Goal: Answer question/provide support

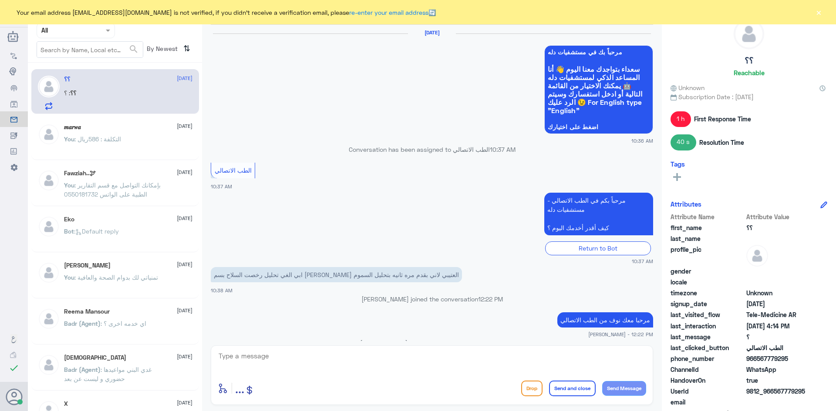
scroll to position [530, 0]
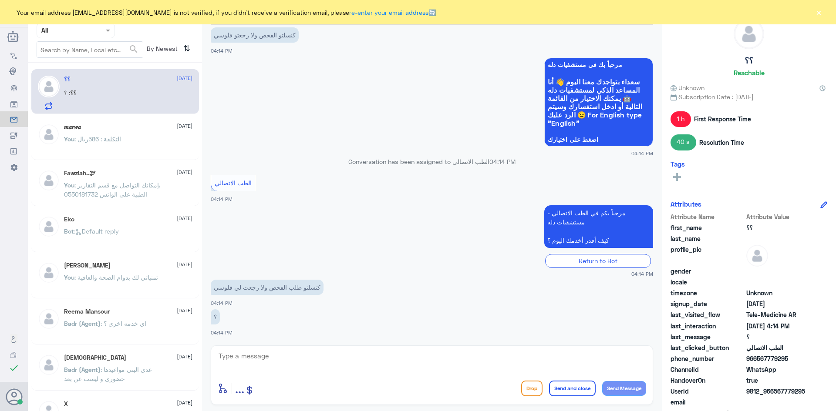
click at [333, 353] on textarea at bounding box center [432, 360] width 428 height 21
click at [819, 10] on button "×" at bounding box center [818, 12] width 9 height 9
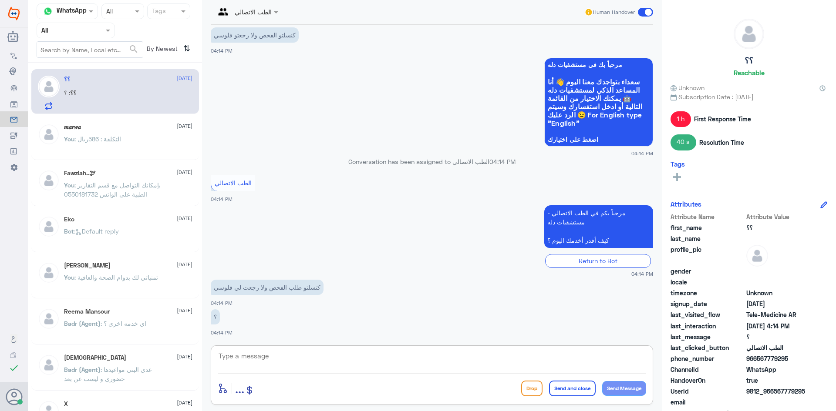
click at [249, 353] on textarea at bounding box center [432, 360] width 428 height 21
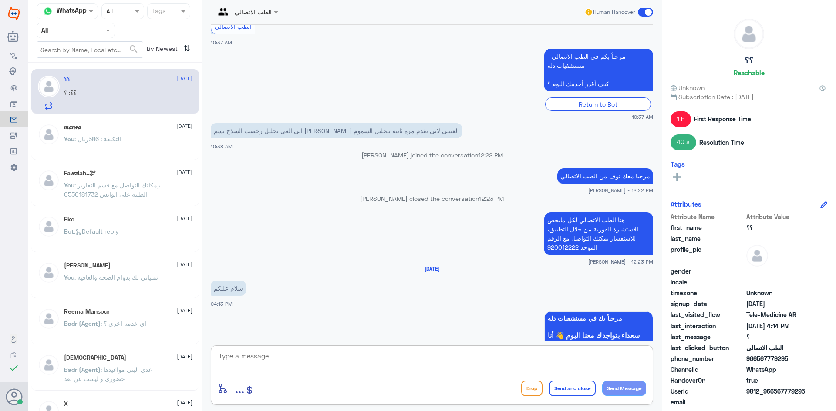
scroll to position [305, 0]
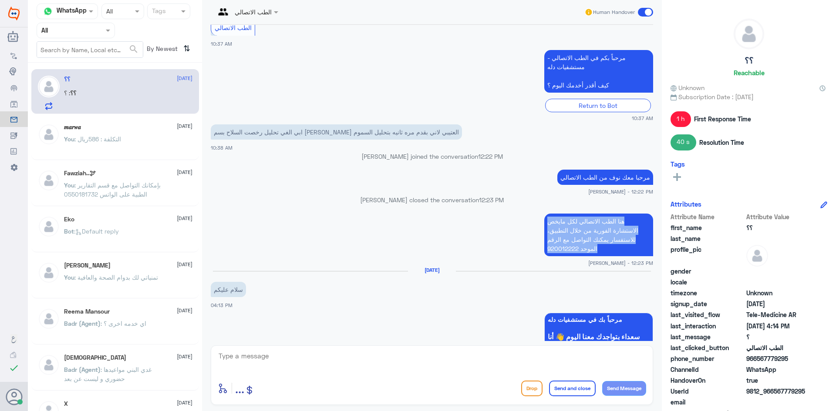
drag, startPoint x: 597, startPoint y: 249, endPoint x: 543, endPoint y: 221, distance: 61.5
click at [544, 221] on p "هنا الطب الاتصالي لكل مايخص الاستشارة الفورية من خلال التطبيق، للاستفسار يمكنك …" at bounding box center [598, 235] width 109 height 43
copy p "هنا الطب الاتصالي لكل مايخص الاستشارة الفورية من خلال التطبيق، للاستفسار يمكنك …"
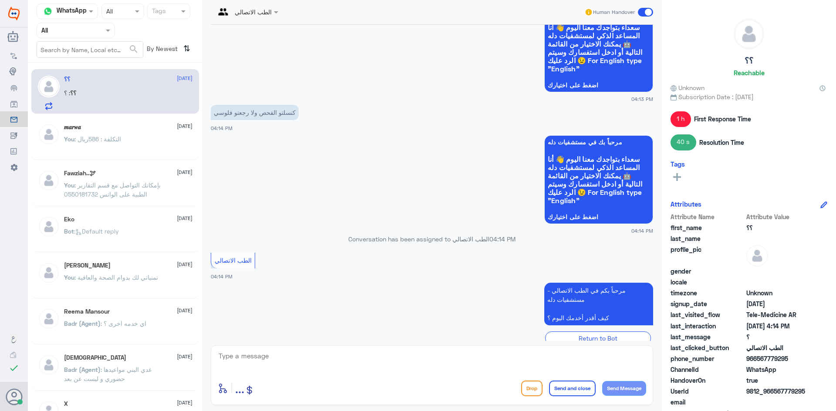
scroll to position [692, 0]
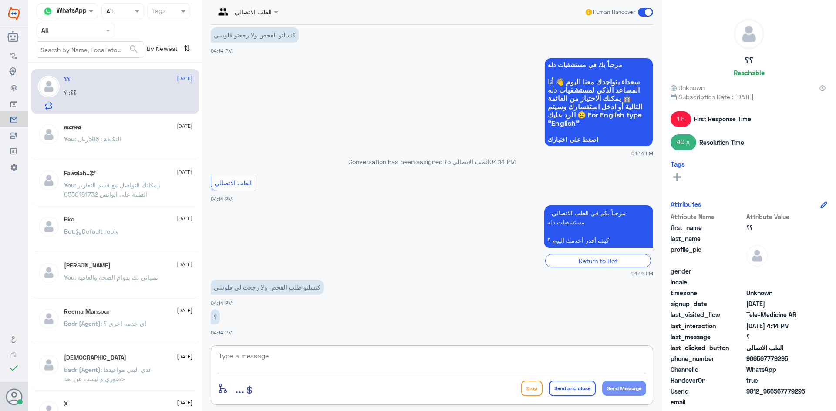
click at [365, 360] on textarea at bounding box center [432, 360] width 428 height 21
paste textarea "هنا الطب الاتصالي لكل مايخص الاستشارة الفورية من خلال التطبيق، للاستفسار يمكنك …"
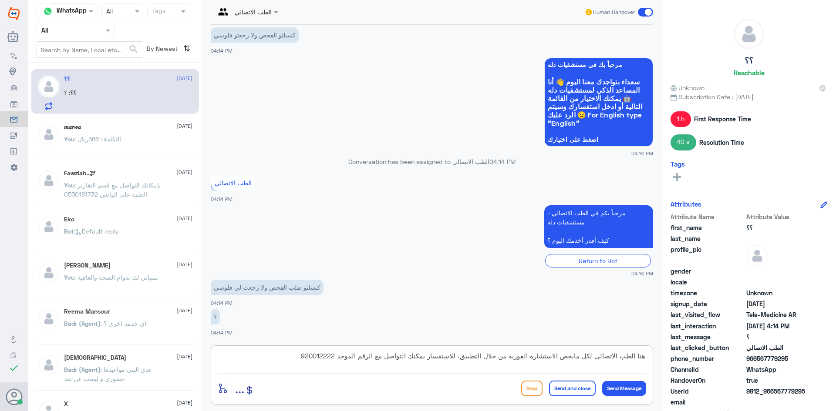
type textarea "هنا الطب الاتصالي لكل مايخص الاستشارة الفورية من خلال التطبيق، للاستفسار يمكنك …"
click at [558, 385] on button "Send and close" at bounding box center [572, 389] width 47 height 16
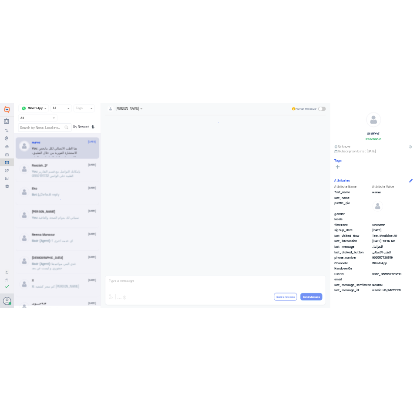
scroll to position [440, 0]
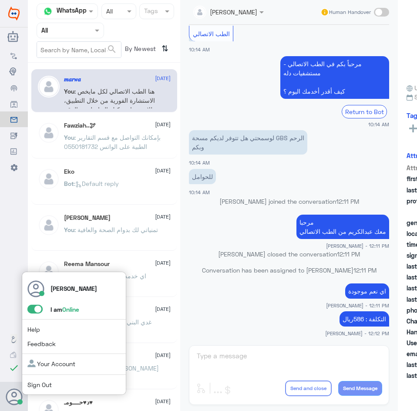
drag, startPoint x: 39, startPoint y: 302, endPoint x: 42, endPoint y: 309, distance: 7.2
click at [41, 308] on div "عبدالكريم الموسى I am Online Help Feedback Your Account Sign Out" at bounding box center [74, 334] width 104 height 124
click at [43, 310] on label at bounding box center [34, 309] width 15 height 9
click at [0, 0] on input "checkbox" at bounding box center [0, 0] width 0 height 0
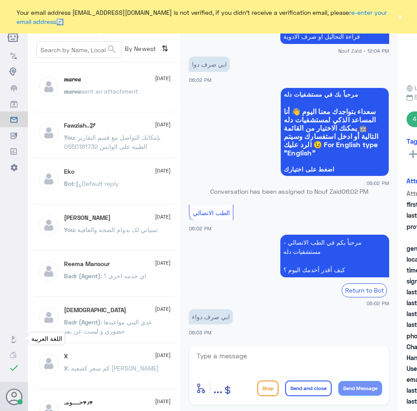
scroll to position [467, 0]
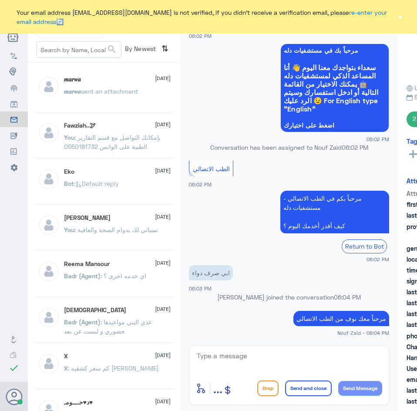
click at [404, 16] on div "Your email address A_almasou@dallahhealth.com is not verified, if you didn't re…" at bounding box center [208, 17] width 417 height 34
click at [399, 17] on button "×" at bounding box center [400, 17] width 8 height 9
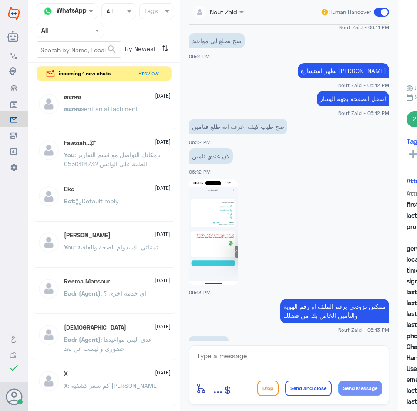
scroll to position [1026, 0]
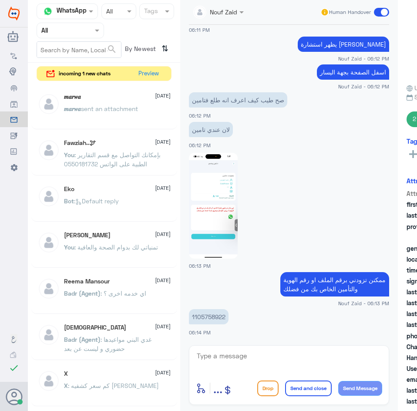
click at [109, 116] on p "𝒎𝒂𝒓𝒘𝒂 sent an attachment" at bounding box center [101, 115] width 74 height 22
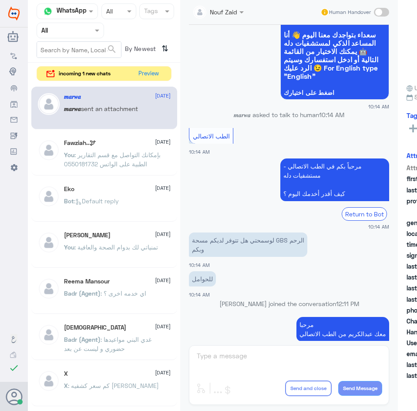
scroll to position [348, 0]
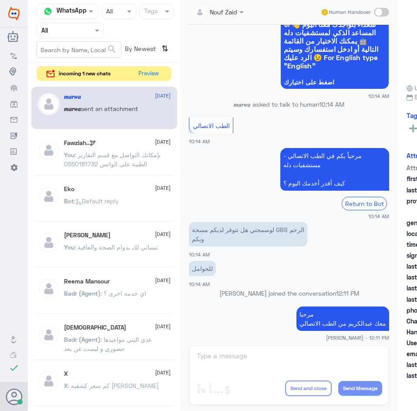
click at [104, 152] on span ": بإمكانك التواصل مع قسم التقارير الطبية على الواتس 0550181732" at bounding box center [112, 159] width 97 height 17
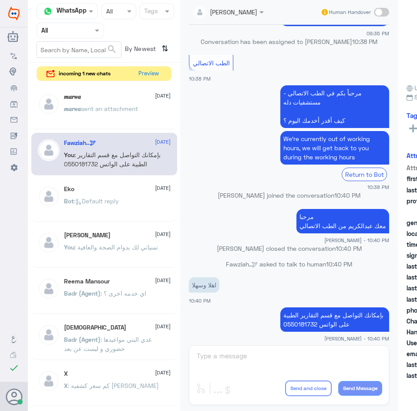
scroll to position [1029, 0]
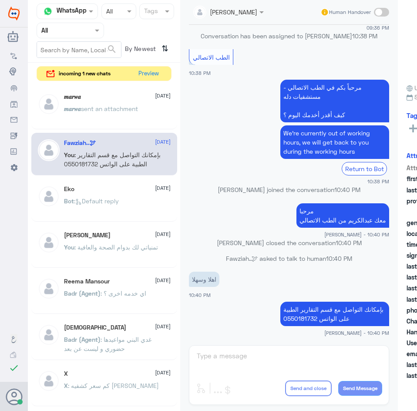
click at [98, 198] on span ": Default reply" at bounding box center [96, 200] width 45 height 7
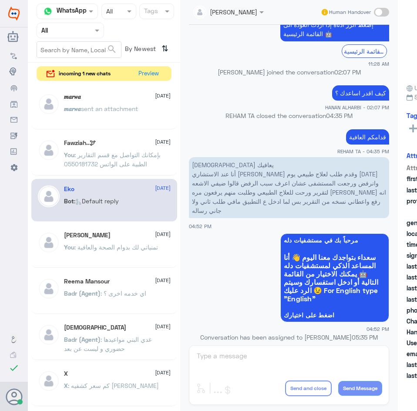
scroll to position [862, 0]
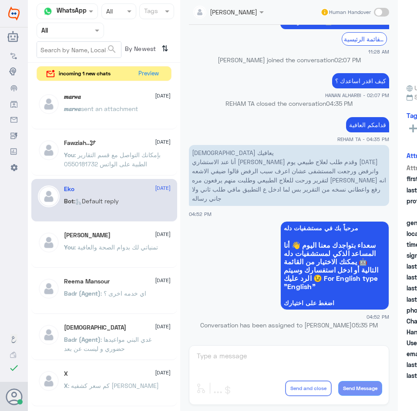
click at [104, 243] on span ": تمنياتي لك بدوام الصحة والعافية" at bounding box center [116, 246] width 84 height 7
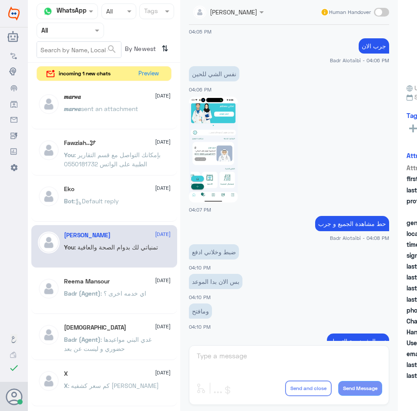
scroll to position [914, 0]
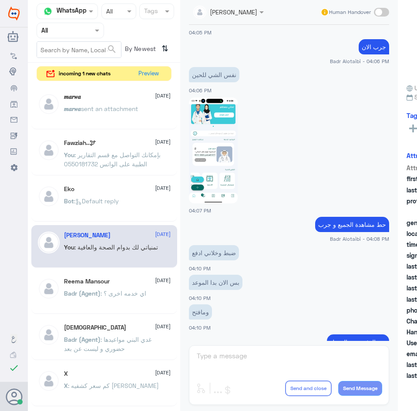
click at [202, 158] on img at bounding box center [213, 150] width 49 height 106
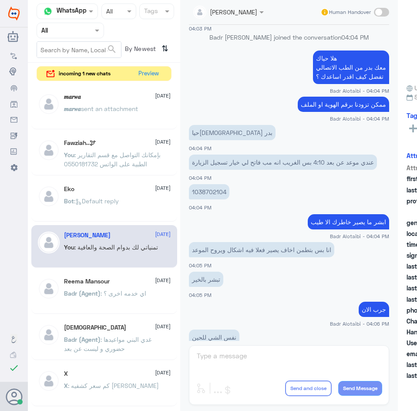
scroll to position [635, 0]
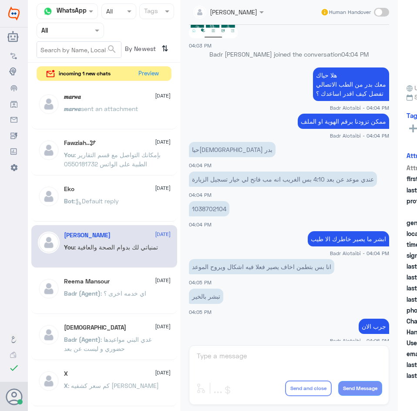
click at [141, 294] on span ": اي خدمه اخرى ؟" at bounding box center [124, 292] width 46 height 7
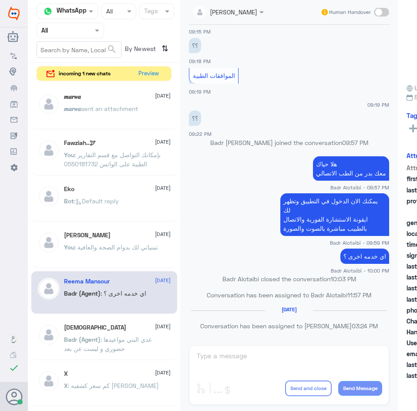
scroll to position [352, 0]
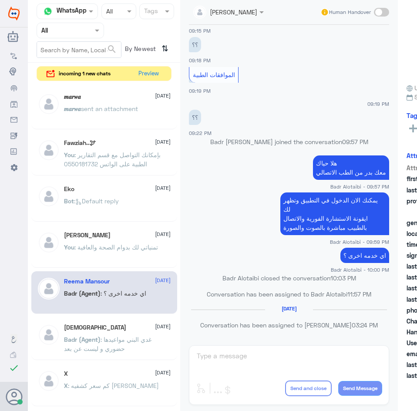
click at [121, 336] on span ": غدي البني مواعيدها حضوري و ليست عن بعد" at bounding box center [107, 344] width 87 height 17
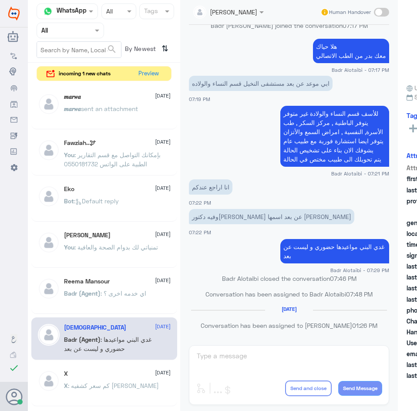
scroll to position [44, 0]
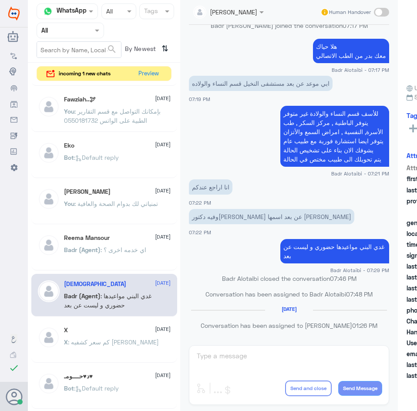
click at [133, 333] on div "X 29 July" at bounding box center [117, 329] width 107 height 7
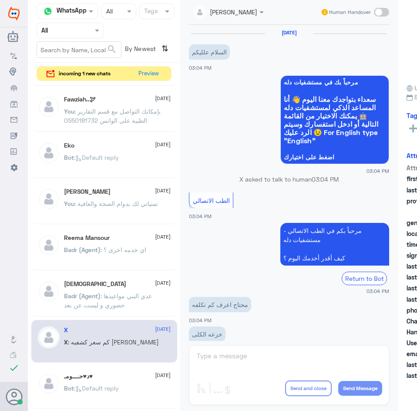
click at [104, 208] on p "You : تمنياتي لك بدوام الصحة والعافية" at bounding box center [111, 210] width 94 height 22
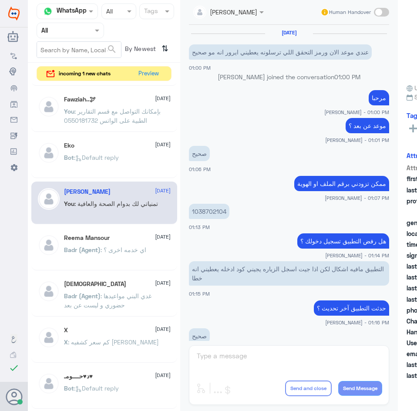
scroll to position [598, 0]
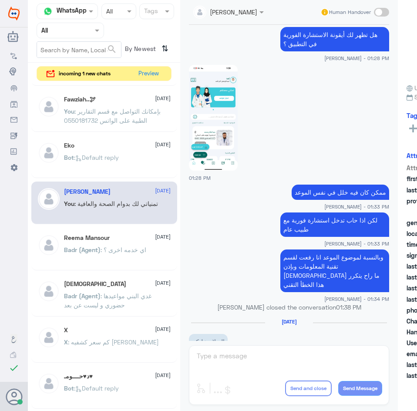
click at [97, 160] on span ": Default reply" at bounding box center [96, 157] width 45 height 7
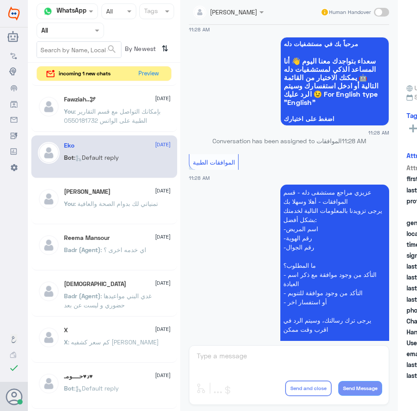
scroll to position [427, 0]
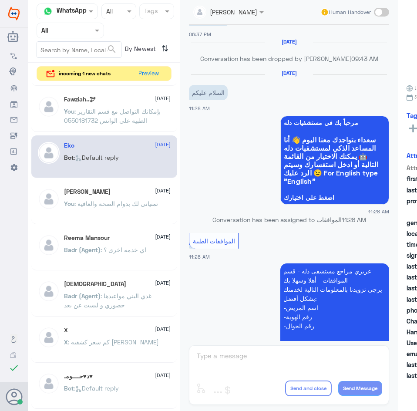
click at [232, 348] on div "عبدالكريم الموسى Human Handover 4 Aug 2025 مرحباً بك في مستشفيات دله سعداء بتوا…" at bounding box center [289, 206] width 218 height 413
click at [111, 303] on span ": غدي البني مواعيدها حضوري و ليست عن بعد" at bounding box center [107, 300] width 87 height 17
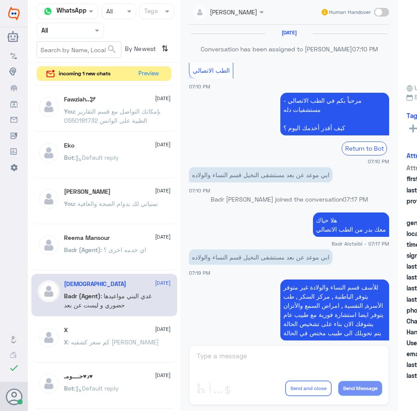
scroll to position [177, 0]
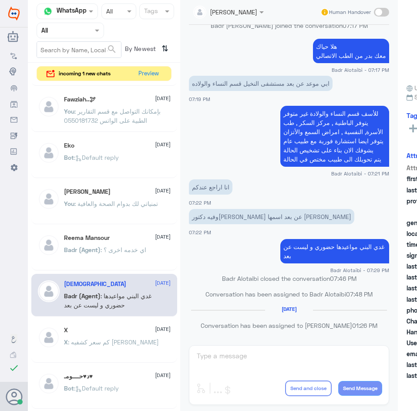
click at [135, 130] on div "Fawziah..🕊 [DATE] You : بإمكانك التواصل مع قسم التقارير الطبية على الواتس 05501…" at bounding box center [104, 110] width 146 height 43
click at [128, 124] on p "You : بإمكانك التواصل مع قسم التقارير الطبية على الواتس 0550181732" at bounding box center [113, 118] width 98 height 22
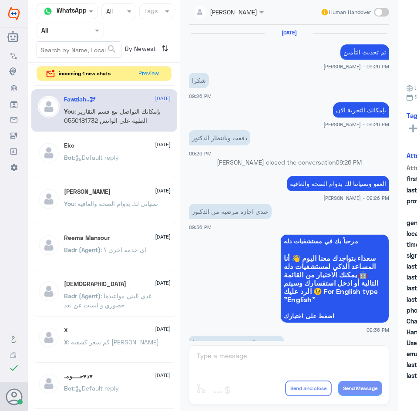
scroll to position [437, 0]
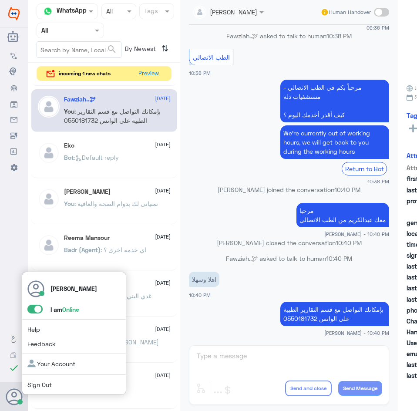
click at [38, 312] on span at bounding box center [34, 309] width 15 height 9
click at [0, 0] on input "checkbox" at bounding box center [0, 0] width 0 height 0
click at [40, 308] on span at bounding box center [34, 309] width 15 height 9
click at [0, 0] on input "checkbox" at bounding box center [0, 0] width 0 height 0
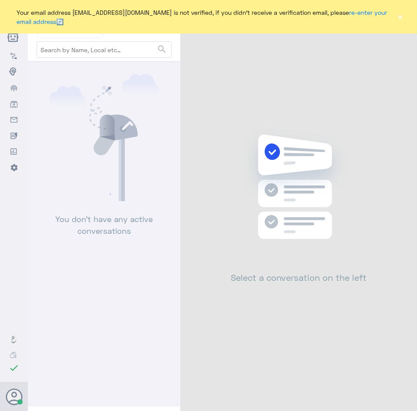
click at [401, 15] on button "×" at bounding box center [400, 17] width 8 height 9
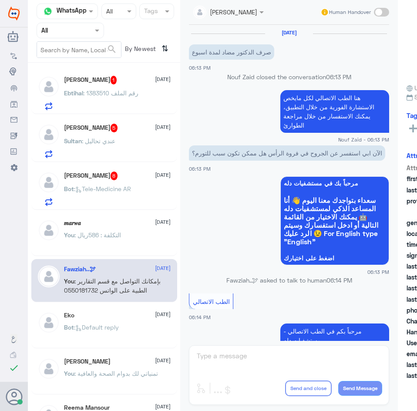
scroll to position [434, 0]
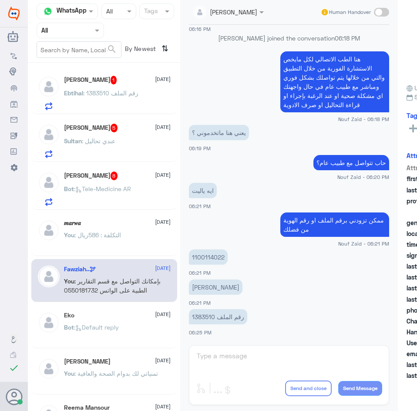
click at [100, 33] on span at bounding box center [98, 30] width 11 height 9
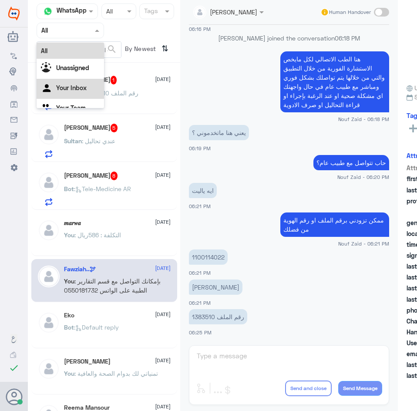
click at [84, 87] on Inbox "Your Inbox" at bounding box center [71, 87] width 30 height 7
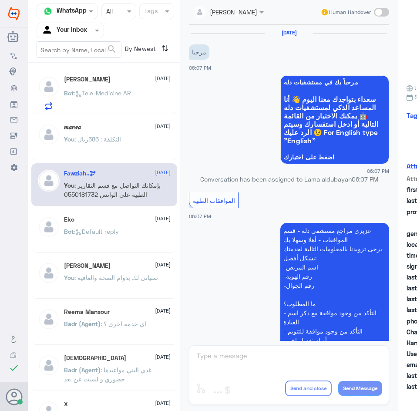
scroll to position [449, 0]
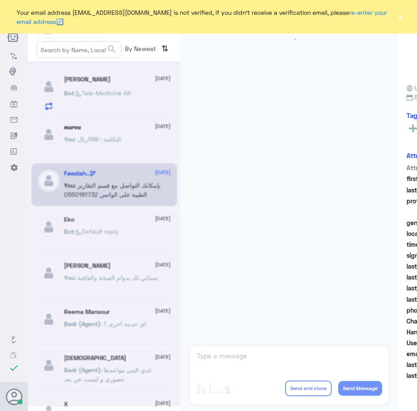
scroll to position [449, 0]
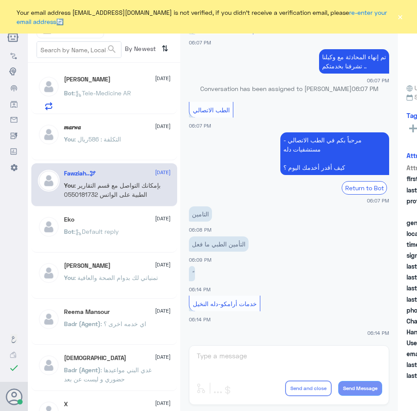
click at [135, 98] on div "Bot : Tele-Medicine AR" at bounding box center [117, 101] width 107 height 20
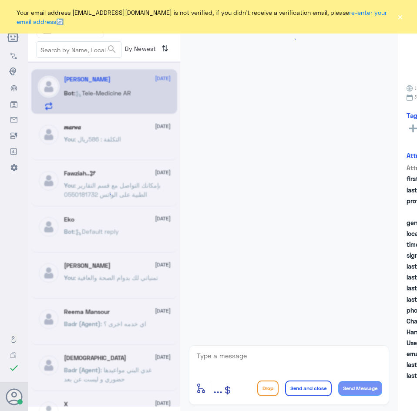
scroll to position [449, 0]
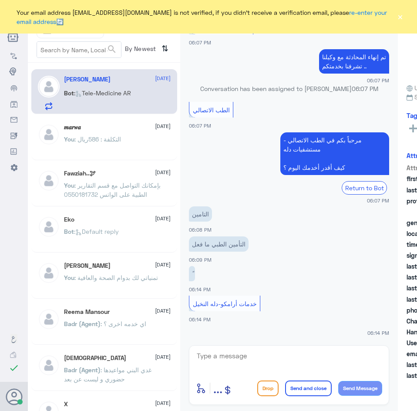
click at [135, 98] on div "Bot : Tele-Medicine AR" at bounding box center [117, 101] width 107 height 20
click at [273, 363] on textarea at bounding box center [289, 360] width 186 height 21
paste textarea "مرحبا معك عبدالكريم من الطب الاتصالي"
drag, startPoint x: 339, startPoint y: 363, endPoint x: 366, endPoint y: 363, distance: 27.0
click at [366, 363] on textarea "مرحبا معك عبدالكريم من الطب الاتصالي" at bounding box center [289, 360] width 186 height 21
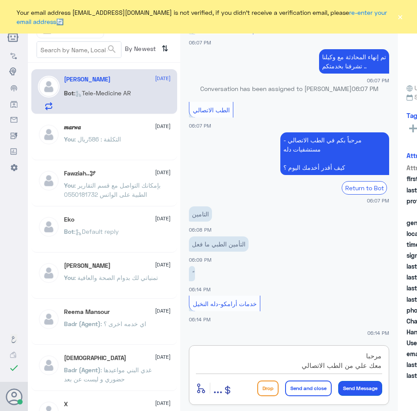
type textarea "مرحبا معك علي من الطب الاتصالي"
click at [367, 383] on button "Send Message" at bounding box center [360, 388] width 44 height 15
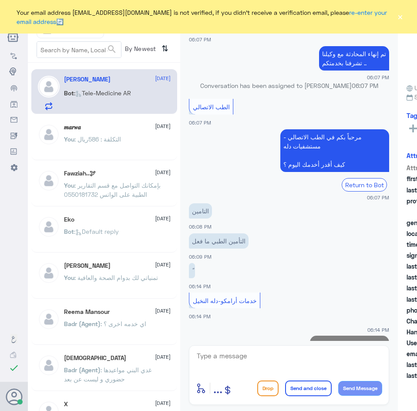
scroll to position [486, 0]
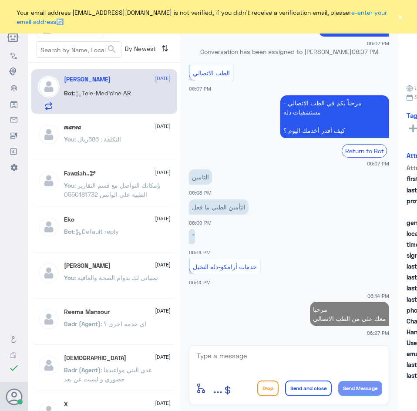
click at [328, 366] on textarea at bounding box center [289, 360] width 186 height 21
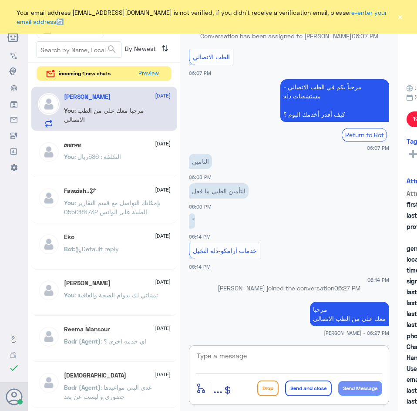
paste textarea "ممكن تزودني برقم الملف أو الهوية"
type textarea "ممكن تزودني برقم الملف أو الهوية"
click at [358, 386] on button "Send Message" at bounding box center [360, 388] width 44 height 15
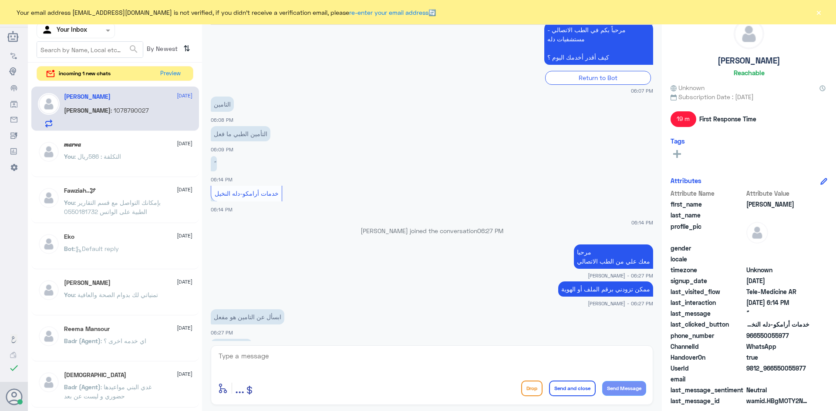
scroll to position [570, 0]
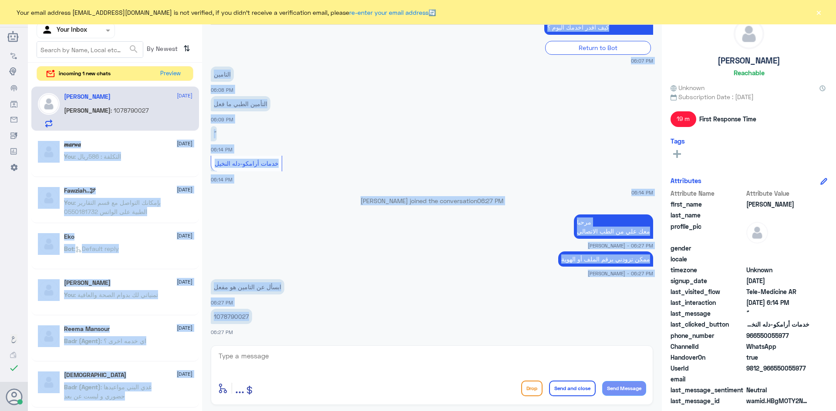
drag, startPoint x: 247, startPoint y: 316, endPoint x: 198, endPoint y: 315, distance: 48.3
click at [198, 315] on div "Channel WhatsApp Status × All Tags Agent Filter Your Inbox search By Newest ⇅ i…" at bounding box center [432, 207] width 808 height 414
click at [236, 318] on p "1078790027" at bounding box center [231, 316] width 41 height 15
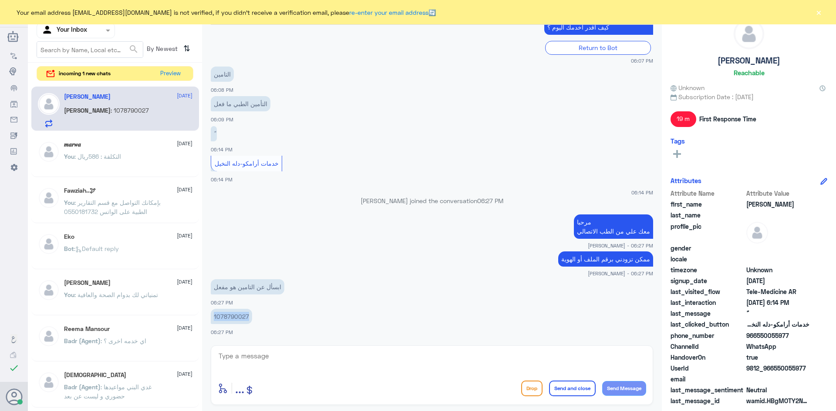
drag, startPoint x: 212, startPoint y: 317, endPoint x: 249, endPoint y: 319, distance: 36.2
click at [249, 319] on p "1078790027" at bounding box center [231, 316] width 41 height 15
copy p "1078790027"
click at [416, 254] on app-msgs-text "ممكن تزودني برقم الملف أو الهوية" at bounding box center [432, 260] width 442 height 16
drag, startPoint x: 408, startPoint y: 376, endPoint x: 413, endPoint y: 366, distance: 11.1
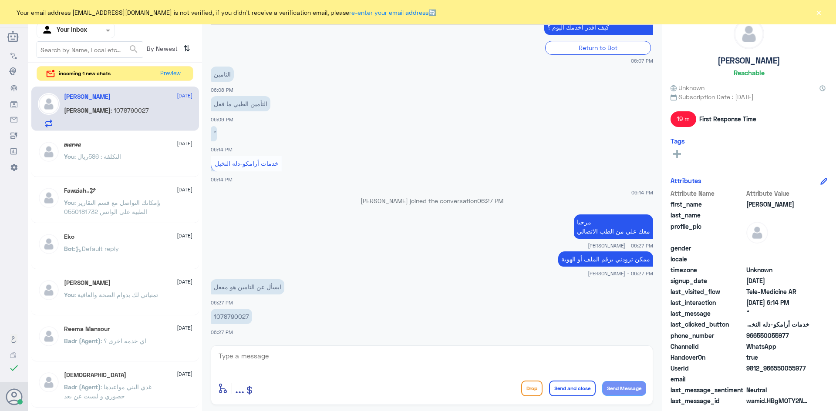
click at [407, 375] on div "enter flow name ... Drop Send and close Send Message" at bounding box center [432, 376] width 442 height 60
click at [415, 366] on textarea at bounding box center [432, 360] width 428 height 21
type textarea "ت"
click at [416, 360] on textarea "لحضات من فضلك" at bounding box center [432, 360] width 428 height 21
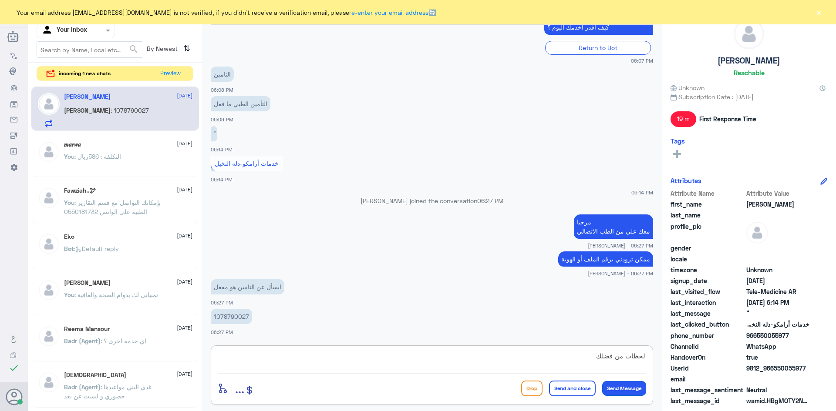
type textarea "لحظات من فضلك"
click at [416, 389] on button "Send Message" at bounding box center [624, 388] width 44 height 15
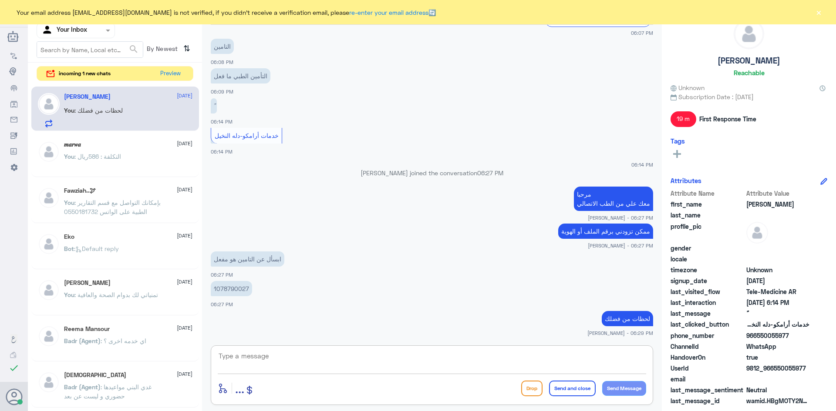
click at [416, 363] on textarea at bounding box center [432, 360] width 428 height 21
click at [416, 359] on textarea at bounding box center [432, 360] width 428 height 21
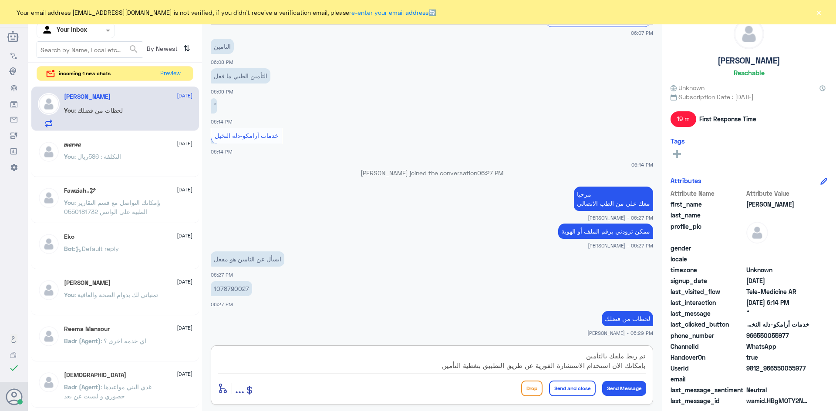
type textarea "تم ربط ملفك بالتأمين بإمكانك الان استخدام الاستشارة الفورية عن طريق التطبيق بتغ…"
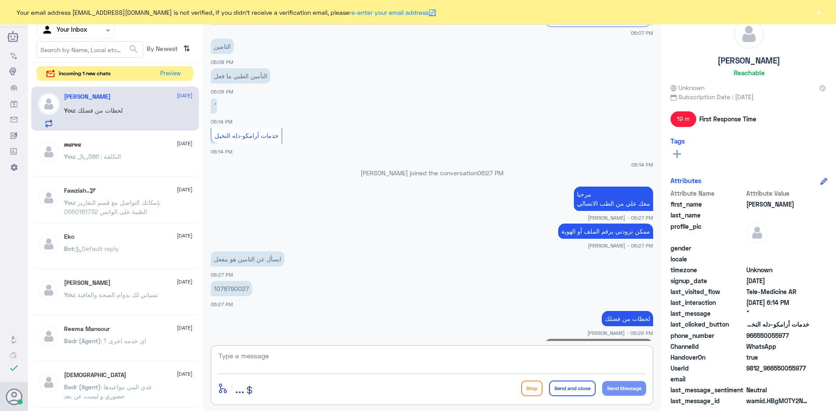
scroll to position [644, 0]
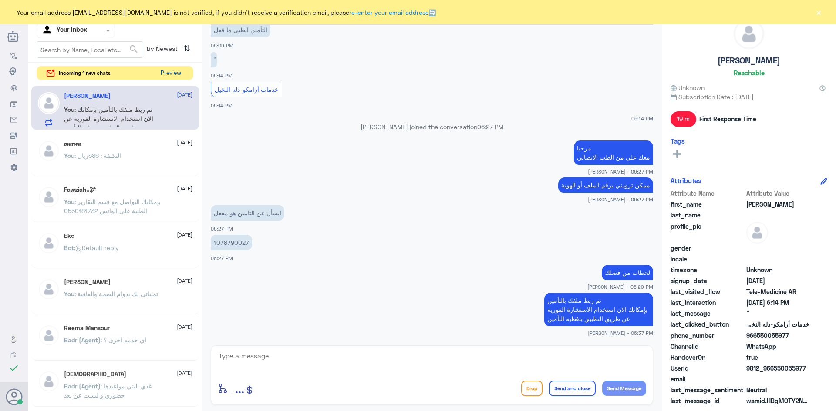
click at [176, 74] on button "Preview" at bounding box center [170, 73] width 27 height 13
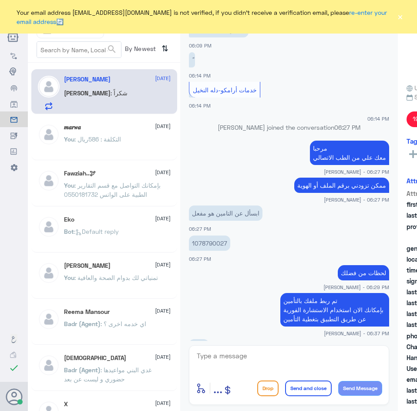
scroll to position [512, 0]
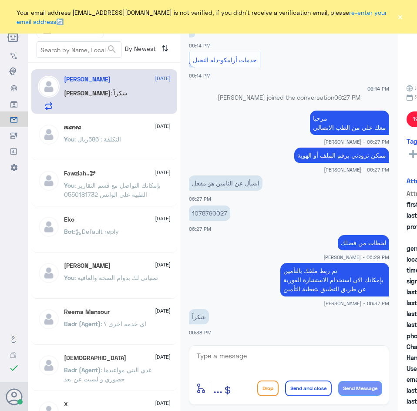
click at [274, 360] on textarea at bounding box center [289, 360] width 186 height 21
paste textarea "عفواً ، تمنياتنا لك بدوام الصحة والعافية"
type textarea "عفواً ، تمنياتنا لك بدوام الصحة والعافية"
click at [310, 386] on button "Send and close" at bounding box center [308, 388] width 47 height 16
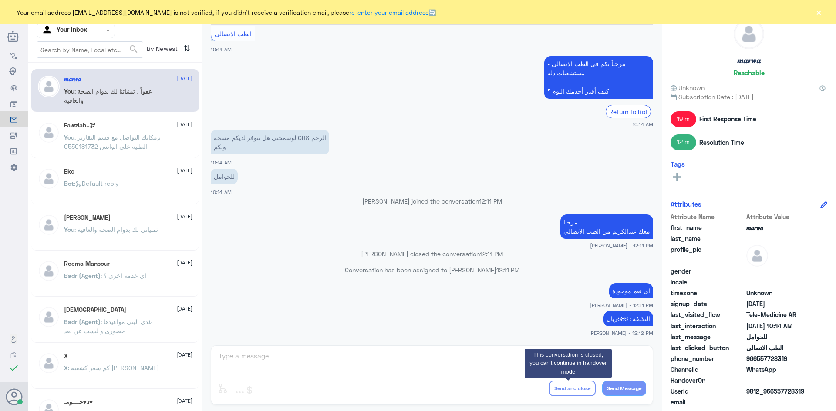
scroll to position [440, 0]
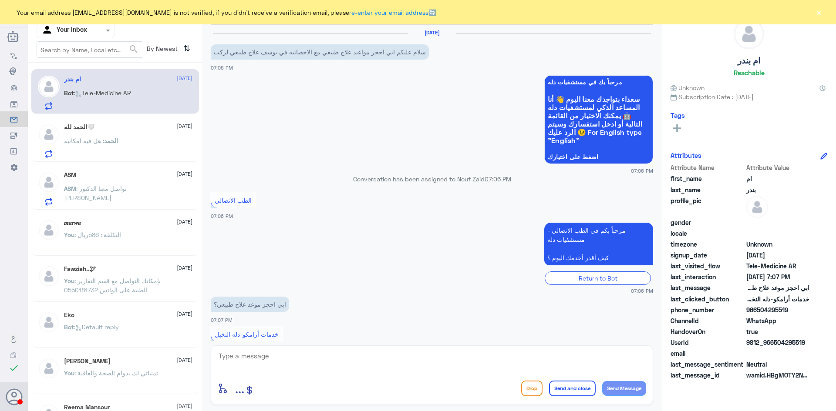
scroll to position [46, 0]
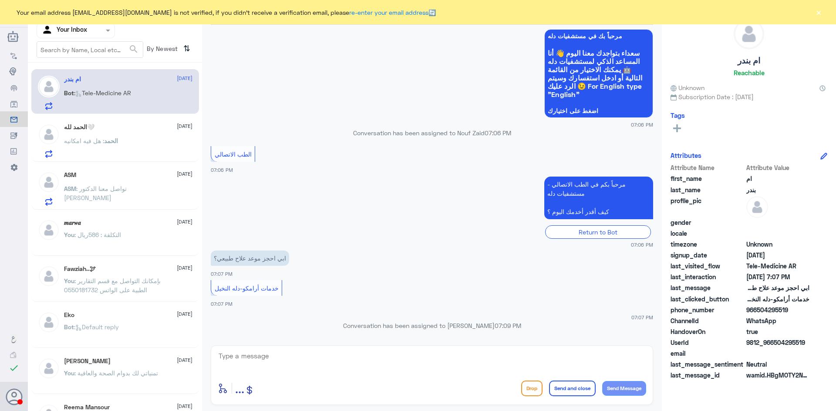
click at [162, 86] on div "ام بندر [DATE] Bot : Tele-Medicine [GEOGRAPHIC_DATA]" at bounding box center [128, 93] width 128 height 34
click at [85, 139] on span ": هل فيه امكانيه" at bounding box center [84, 140] width 40 height 7
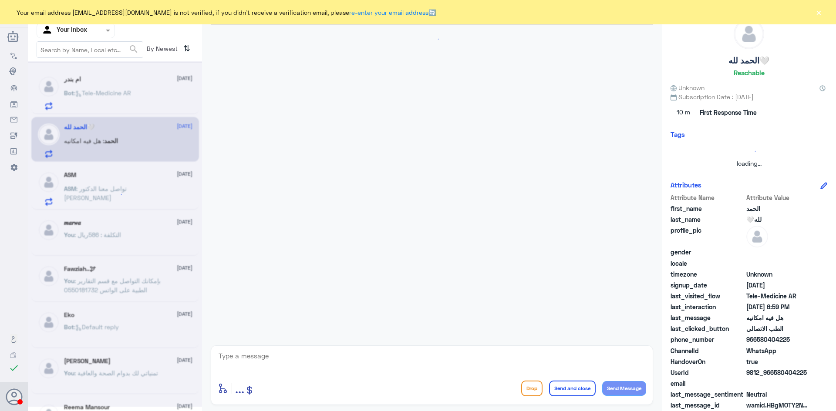
scroll to position [63, 0]
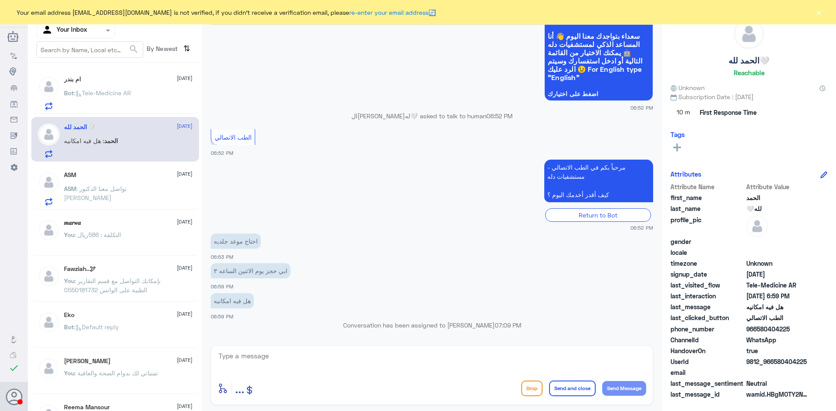
click at [144, 182] on div "ASM 9 October ASM : ‏تواصل معنا الدكتور عامر" at bounding box center [128, 188] width 128 height 34
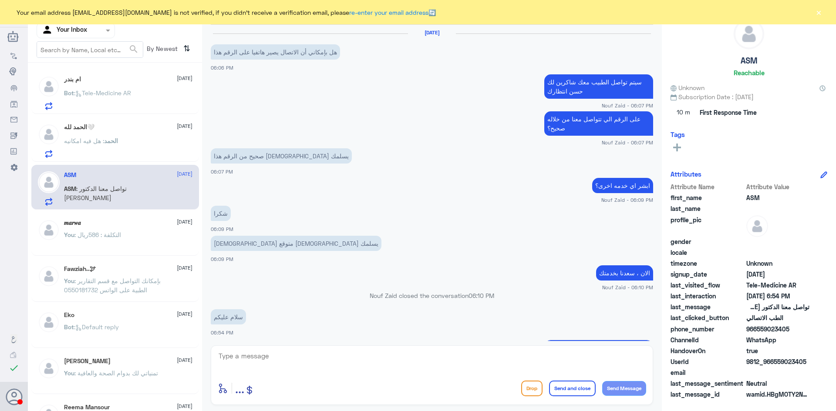
scroll to position [418, 0]
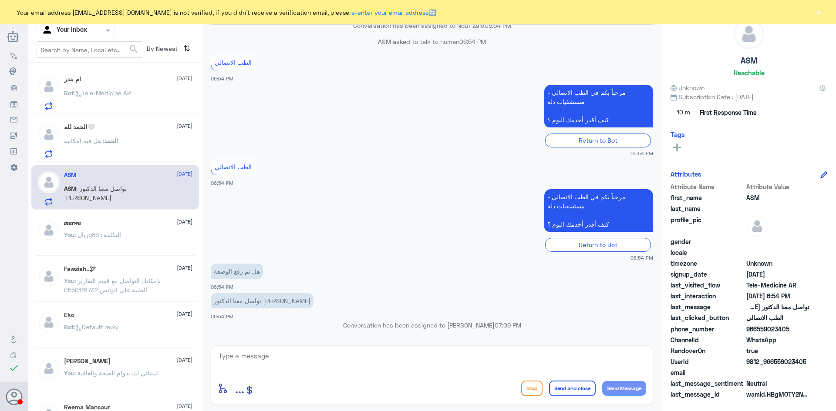
click at [144, 94] on div "Bot : Tele-Medicine AR" at bounding box center [128, 101] width 128 height 20
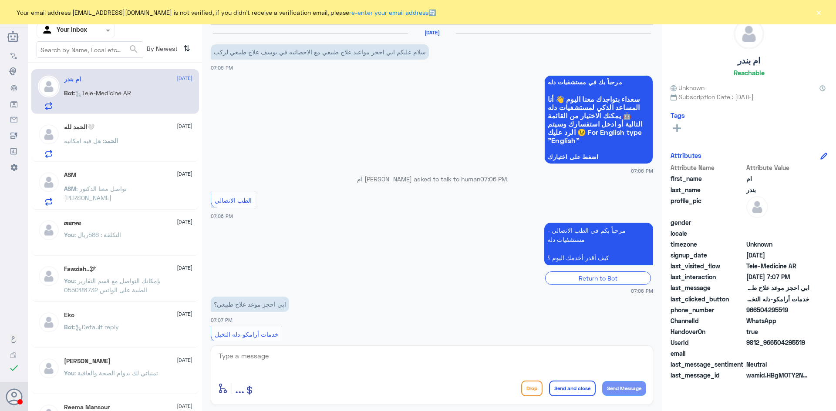
scroll to position [46, 0]
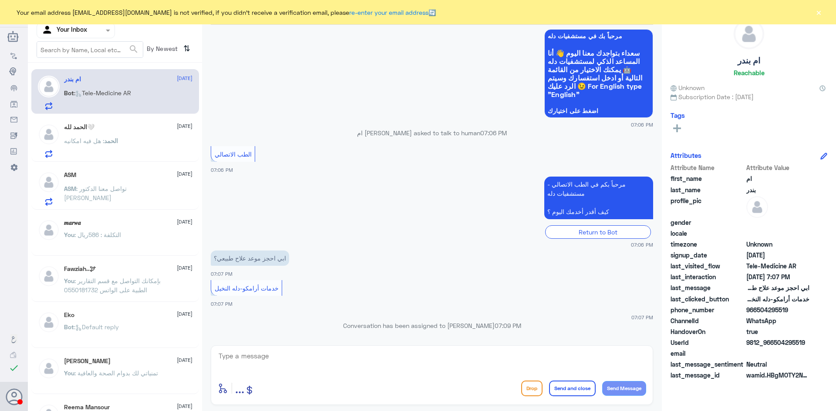
click at [142, 188] on div "ASM : ‏تواصل معنا الدكتور عامر" at bounding box center [128, 196] width 128 height 20
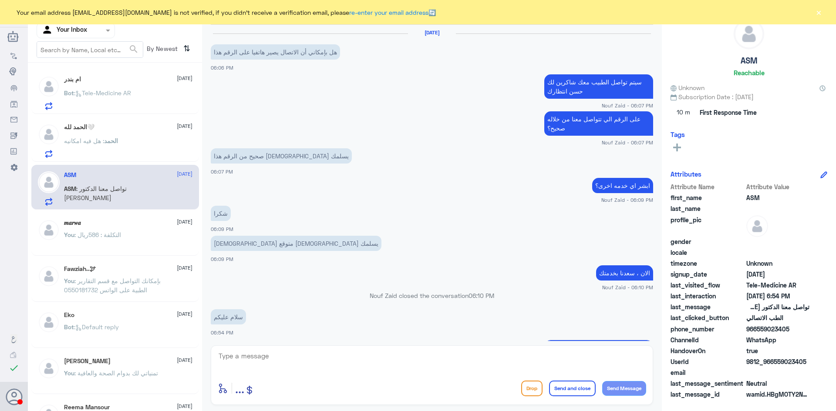
scroll to position [418, 0]
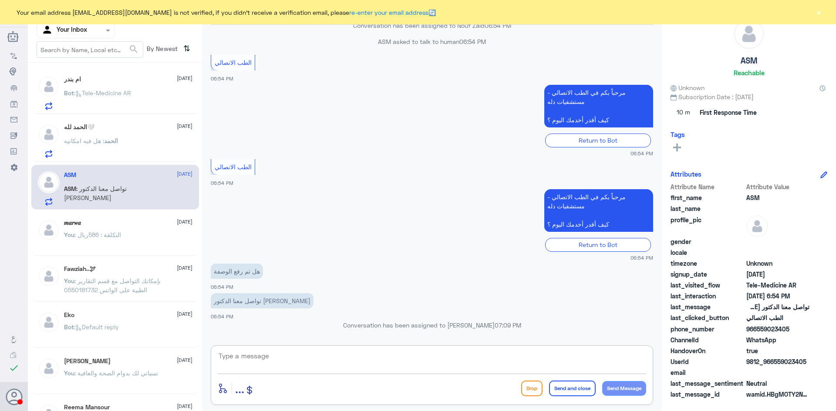
click at [541, 362] on textarea at bounding box center [432, 360] width 428 height 21
paste textarea "عفواً ، تمنياتنا لك بدوام الصحة والعافية"
type textarea "عفواً ، تمنياتنا لك بدوام الصحة والعافية"
click at [581, 390] on button "Send and close" at bounding box center [572, 389] width 47 height 16
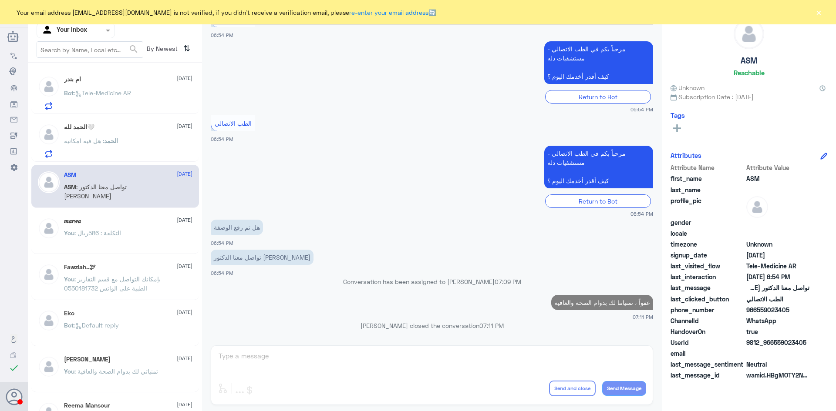
click at [146, 150] on div "الحمد : هل فيه امكانيه" at bounding box center [128, 148] width 128 height 20
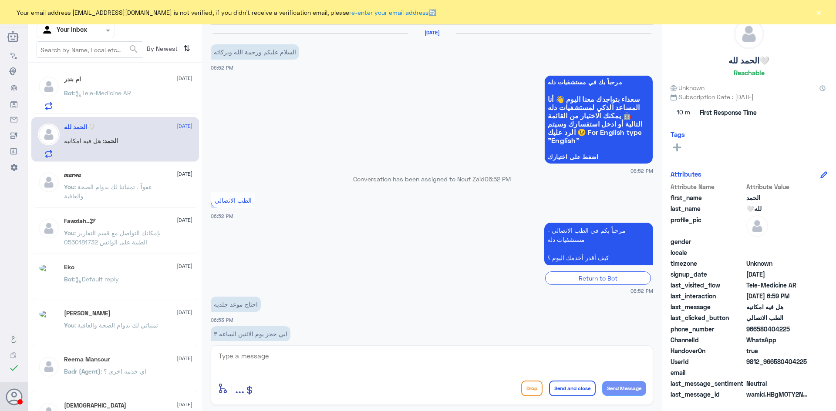
scroll to position [63, 0]
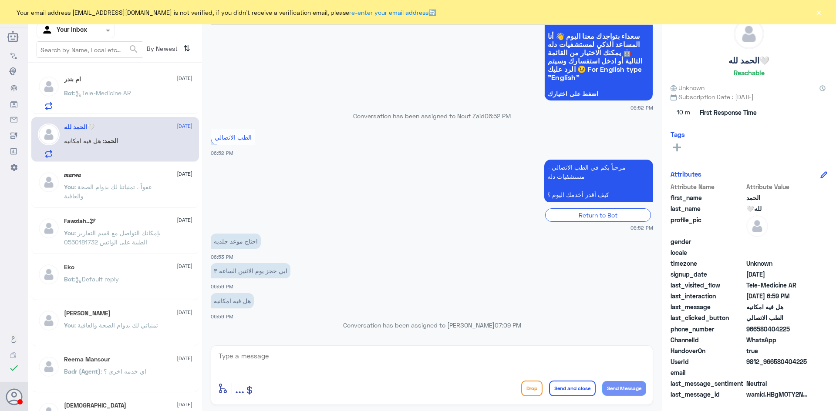
click at [99, 92] on span ": Tele-Medicine AR" at bounding box center [102, 92] width 57 height 7
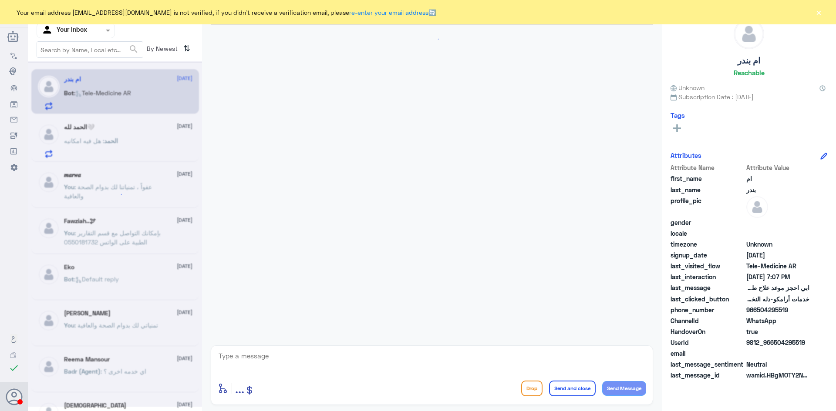
scroll to position [46, 0]
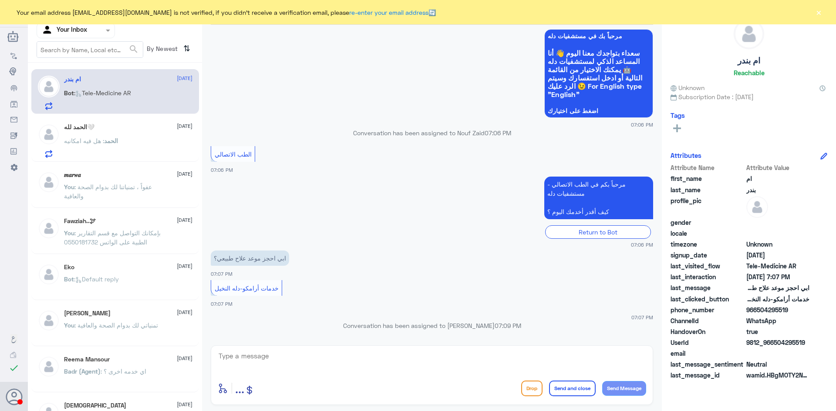
click at [152, 127] on div "الحمد لله🤍 9 October" at bounding box center [128, 127] width 128 height 7
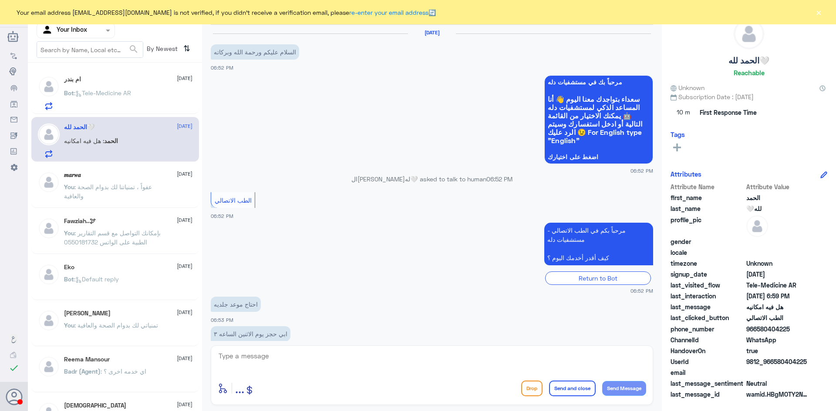
scroll to position [63, 0]
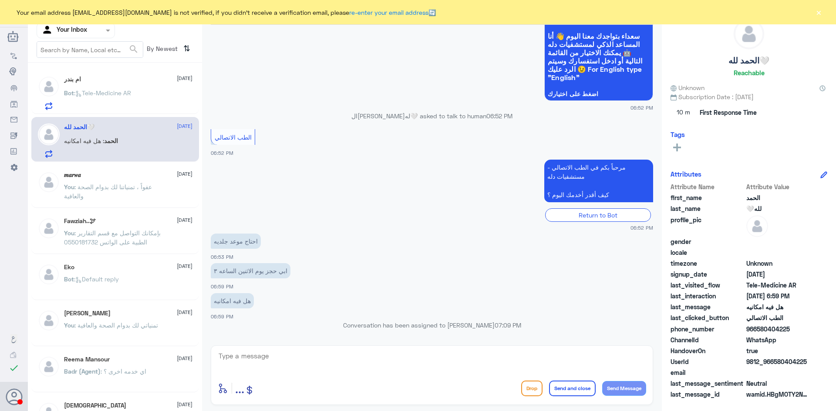
click at [162, 94] on div "Bot : Tele-Medicine AR" at bounding box center [128, 101] width 128 height 20
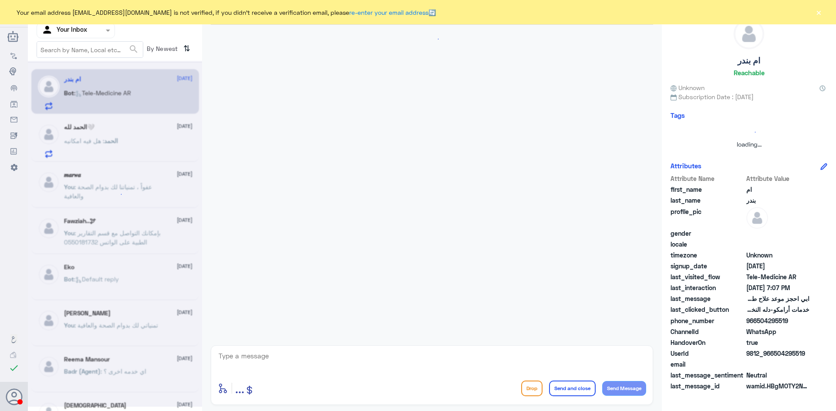
scroll to position [46, 0]
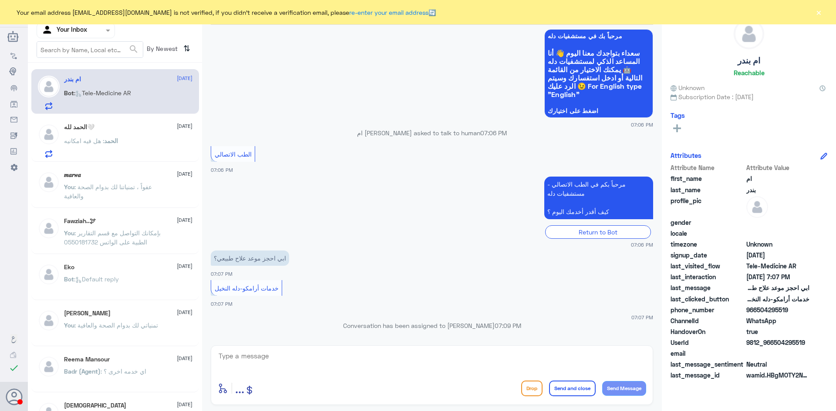
click at [151, 143] on div "الحمد : هل فيه امكانيه" at bounding box center [128, 148] width 128 height 20
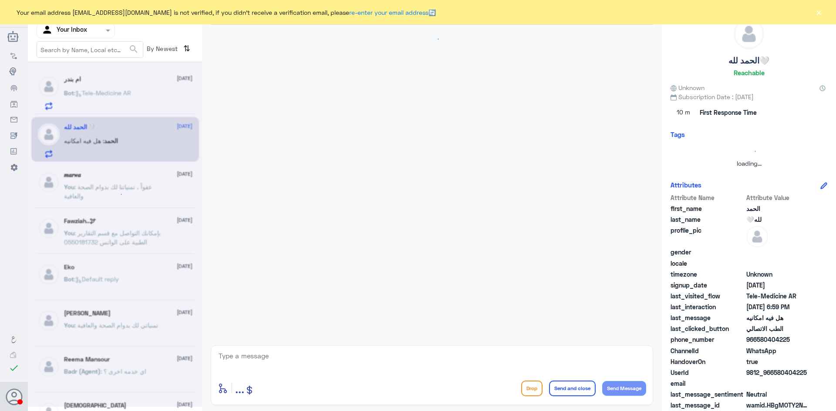
scroll to position [63, 0]
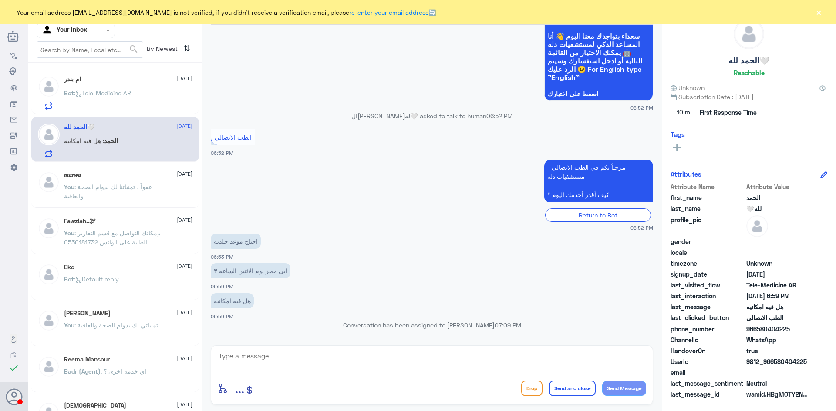
click at [316, 361] on textarea at bounding box center [432, 360] width 428 height 21
paste textarea "مرحبا معك عبدالكريم من الطب الاتصالي"
drag, startPoint x: 602, startPoint y: 367, endPoint x: 632, endPoint y: 372, distance: 30.0
click at [632, 372] on div "مرحبا معك عبدالكريم من الطب الاتصالي" at bounding box center [432, 362] width 428 height 24
type textarea "مرحبا معك علي من الطب الاتصالي"
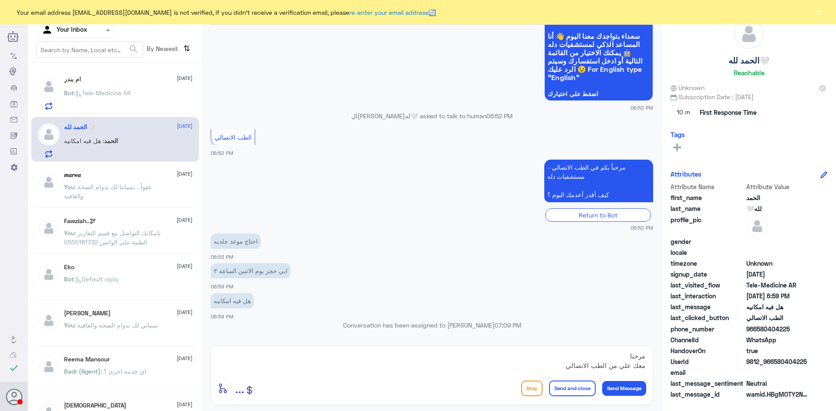
click at [634, 389] on button "Send Message" at bounding box center [624, 388] width 44 height 15
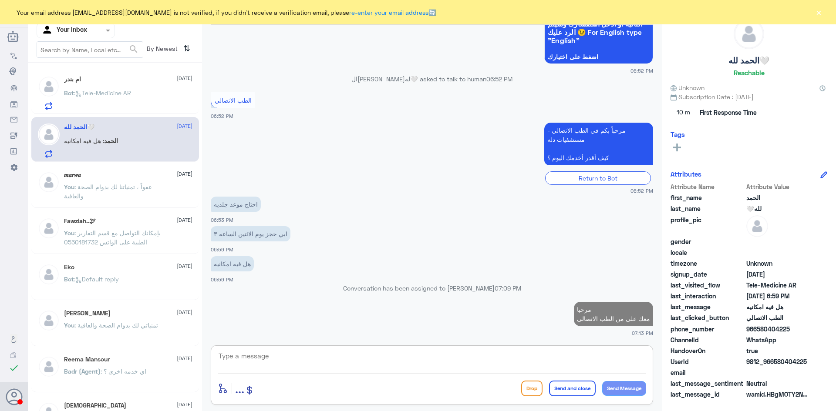
click at [568, 367] on textarea at bounding box center [432, 360] width 428 height 21
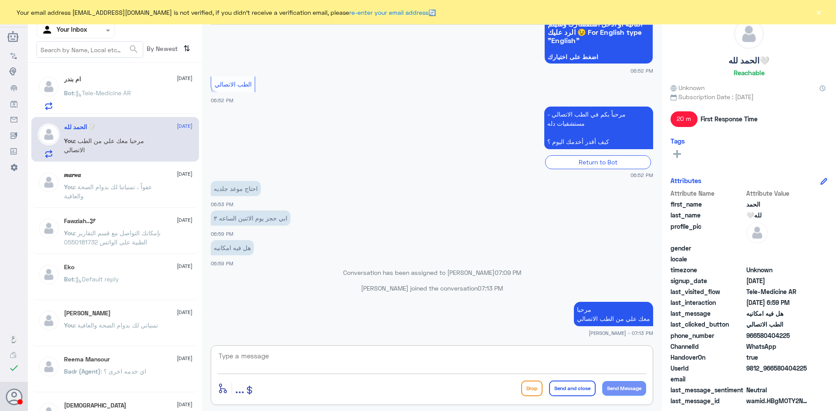
paste textarea "ممكن تزودني برقم الملف أو الهوية"
type textarea "ممكن تزودني برقم الملف أو الهوية"
click at [628, 387] on button "Send Message" at bounding box center [624, 388] width 44 height 15
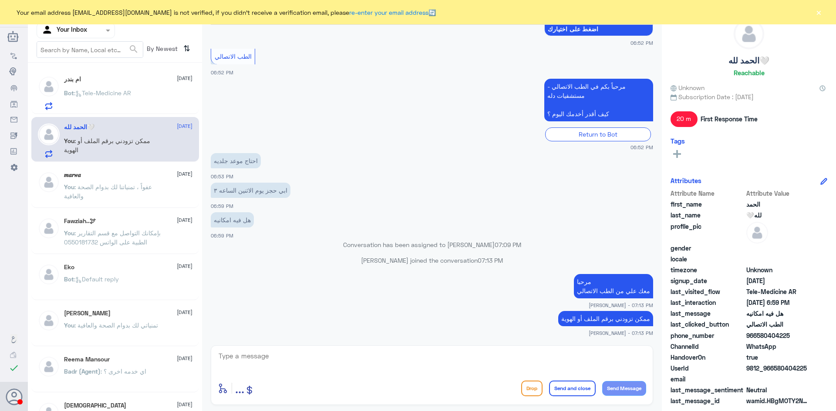
drag, startPoint x: 757, startPoint y: 336, endPoint x: 808, endPoint y: 334, distance: 51.4
click at [808, 334] on span "966580404225" at bounding box center [777, 335] width 63 height 9
copy span "580404225"
click at [608, 347] on div "enter flow name ... Drop Send and close Send Message" at bounding box center [432, 376] width 442 height 60
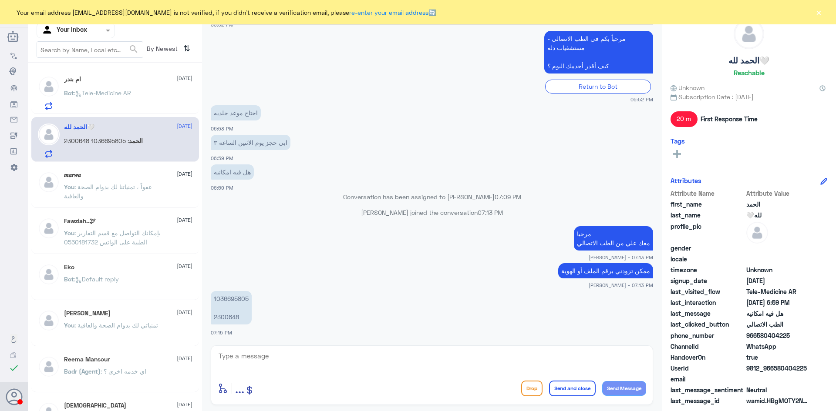
click at [353, 362] on textarea at bounding box center [432, 360] width 428 height 21
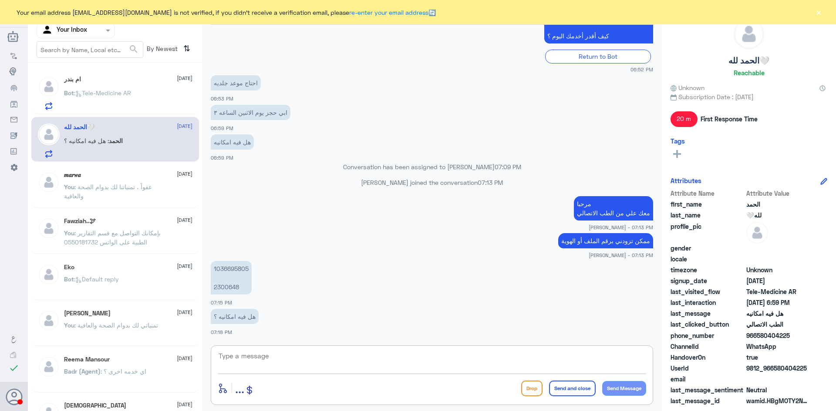
paste textarea "هنا الطب الاتصالي لكل مايخص الاستشارة الفورية من خلال التطبيق، يمكنك الاستفسار …"
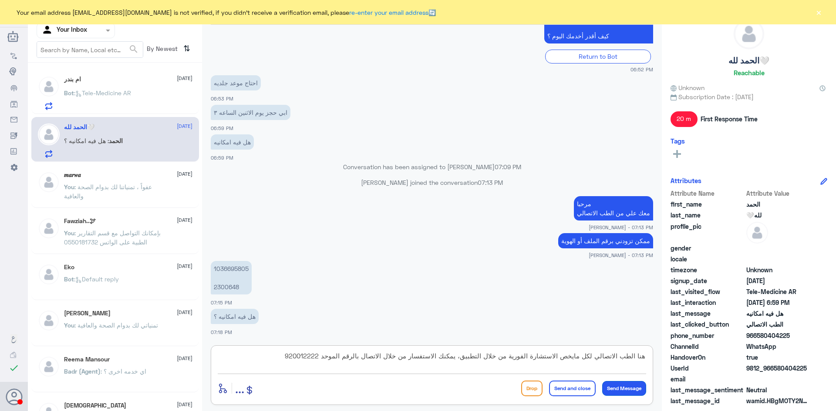
type textarea "هنا الطب الاتصالي لكل مايخص الاستشارة الفورية من خلال التطبيق، يمكنك الاستفسار …"
click at [617, 388] on button "Send Message" at bounding box center [624, 388] width 44 height 15
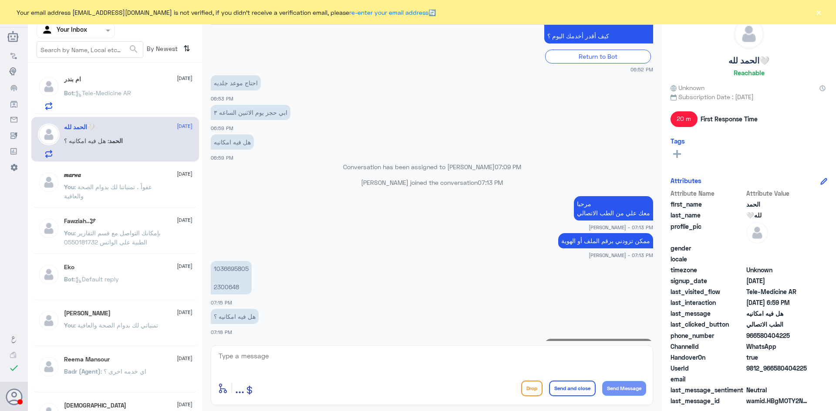
scroll to position [261, 0]
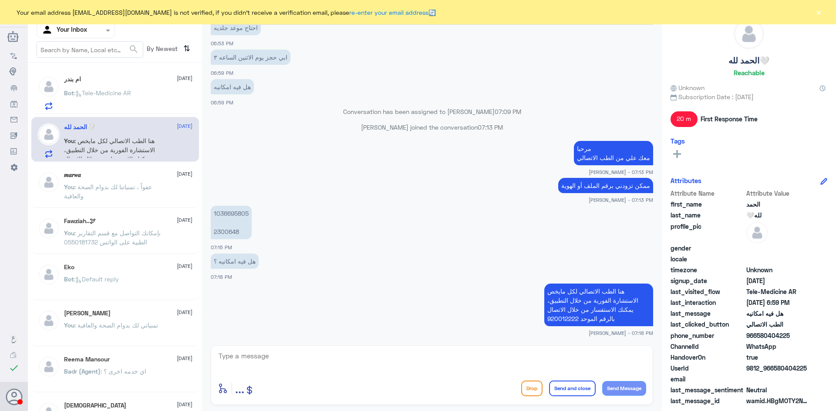
click at [819, 14] on button "×" at bounding box center [818, 12] width 9 height 9
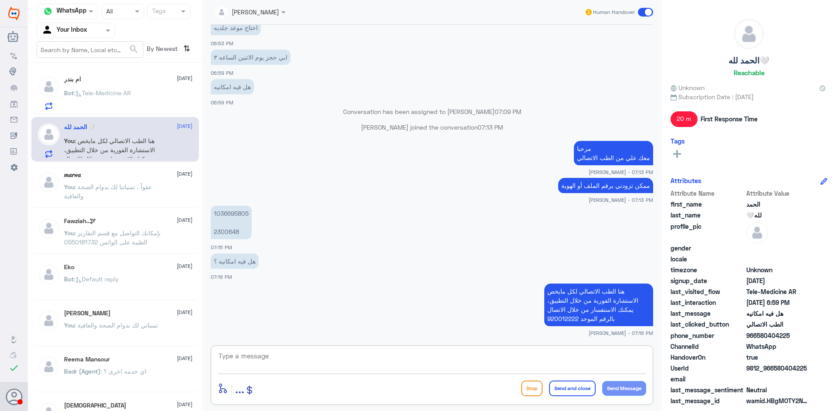
click at [329, 365] on textarea at bounding box center [432, 360] width 428 height 21
click at [645, 13] on span at bounding box center [645, 12] width 15 height 9
click at [0, 0] on input "checkbox" at bounding box center [0, 0] width 0 height 0
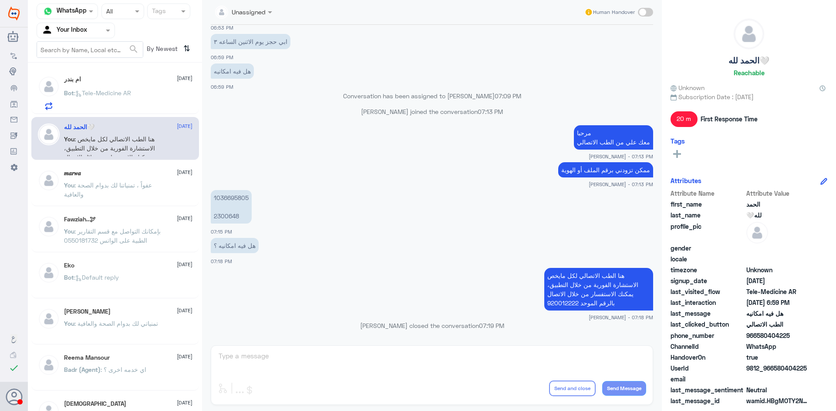
click at [98, 93] on span ": Tele-Medicine AR" at bounding box center [102, 92] width 57 height 7
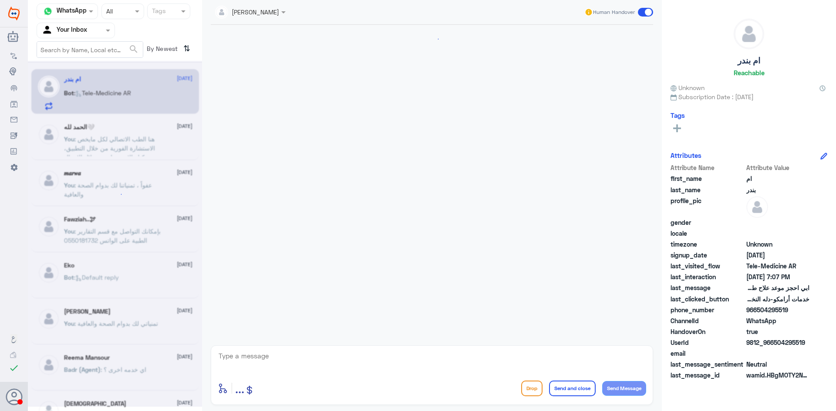
scroll to position [46, 0]
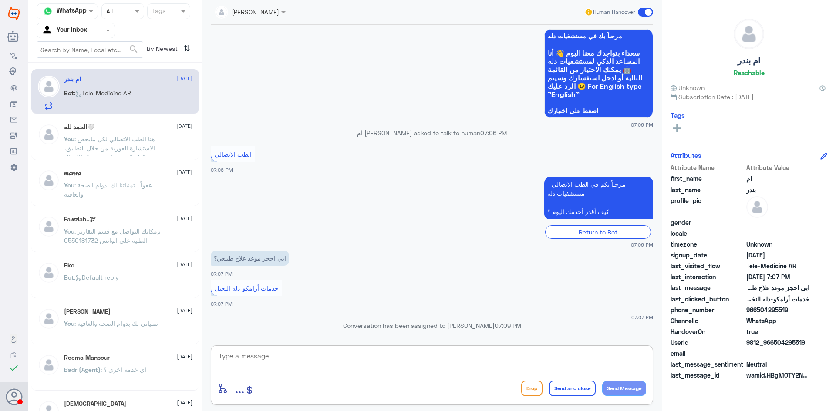
click at [249, 360] on textarea at bounding box center [432, 360] width 428 height 21
paste textarea "هنا الطب الاتصالي لكل مايخص الاستشارة الفورية من خلال التطبيق، يمكنك الاستفسار …"
type textarea "هنا الطب الاتصالي لكل مايخص الاستشارة الفورية من خلال التطبيق، يمكنك الاستفسار …"
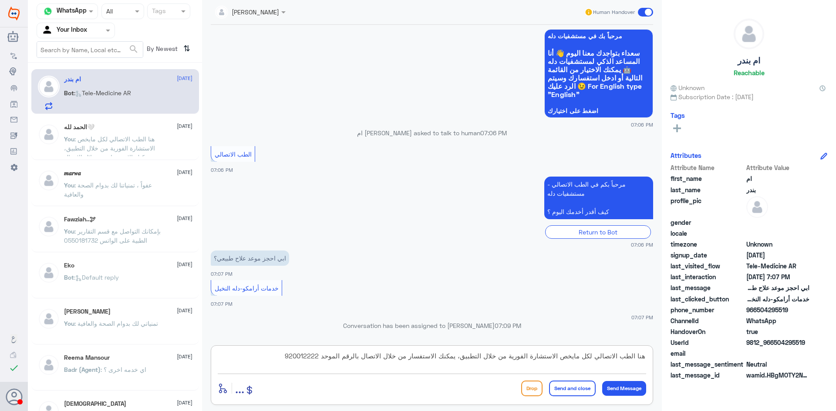
drag, startPoint x: 284, startPoint y: 358, endPoint x: 576, endPoint y: 379, distance: 292.3
click at [576, 379] on div "هنا الطب الاتصالي لكل مايخص الاستشارة الفورية من خلال التطبيق، يمكنك الاستفسار …" at bounding box center [432, 376] width 442 height 60
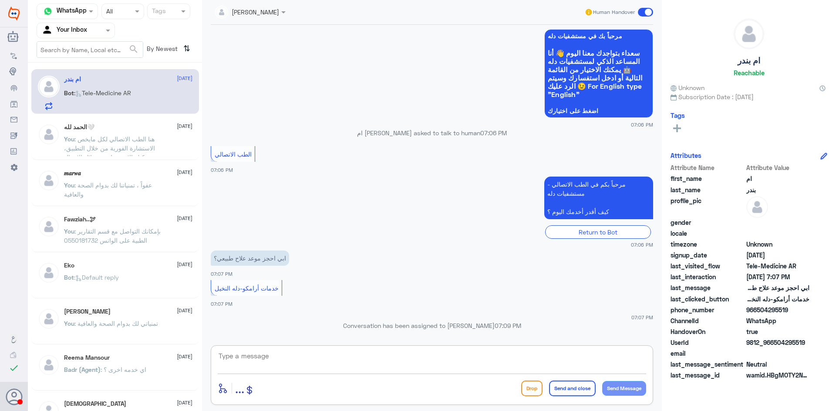
paste textarea "مرحبا معك عبدالكريم من الطب الاتصالي"
drag, startPoint x: 602, startPoint y: 366, endPoint x: 630, endPoint y: 367, distance: 27.4
click at [630, 367] on textarea "مرحبا معك عبدالكريم من الطب الاتصالي" at bounding box center [432, 360] width 428 height 21
type textarea "مرحبا معك علي من الطب الاتصالي"
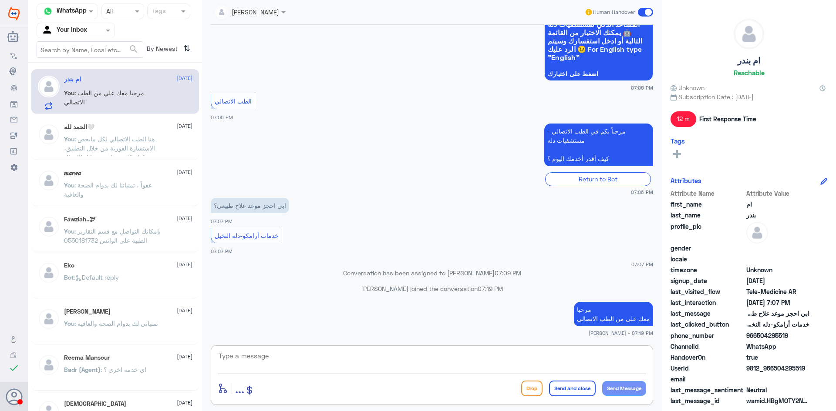
paste textarea "بإمكانك حجز موعد عن طريق التطبيق أو بالاتصال على الرقم الموحد 920012222"
type textarea "بإمكانك حجز موعد عن طريق التطبيق أو بالاتصال على الرقم الموحد 920012222"
click at [629, 389] on button "Send Message" at bounding box center [624, 388] width 44 height 15
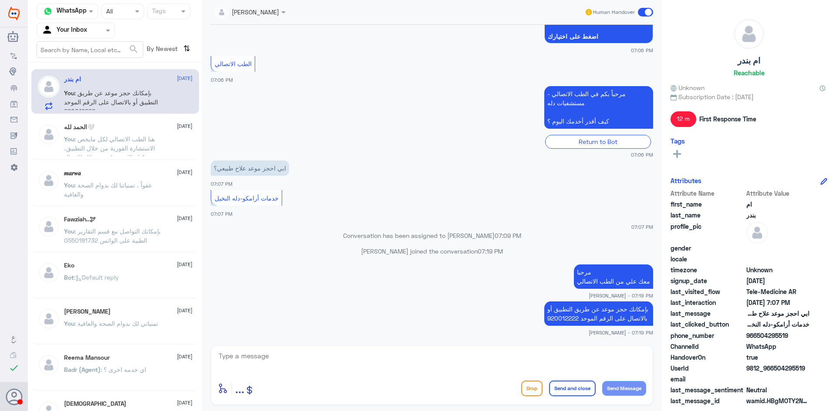
click at [645, 13] on span at bounding box center [645, 12] width 15 height 9
click at [0, 0] on input "checkbox" at bounding box center [0, 0] width 0 height 0
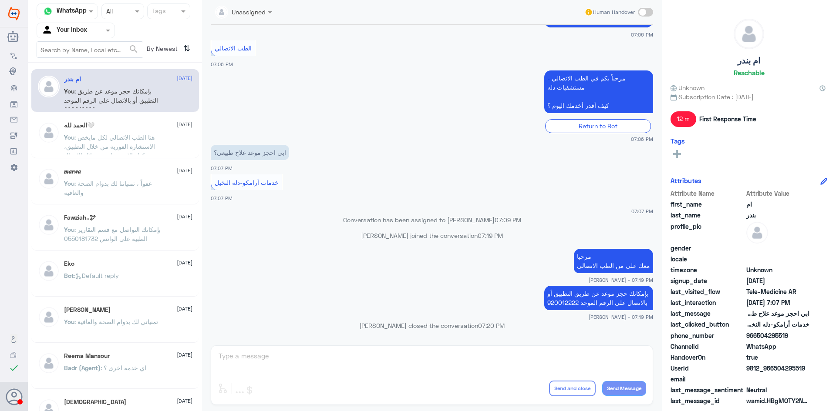
click at [134, 128] on div "الحمد لله🤍 9 October" at bounding box center [128, 125] width 128 height 7
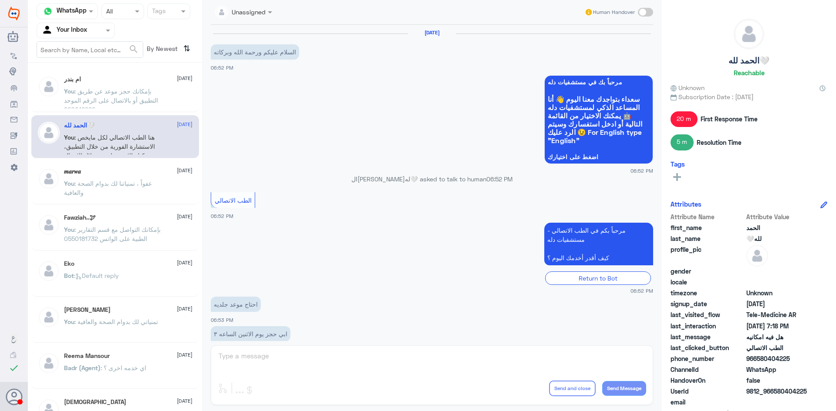
scroll to position [292, 0]
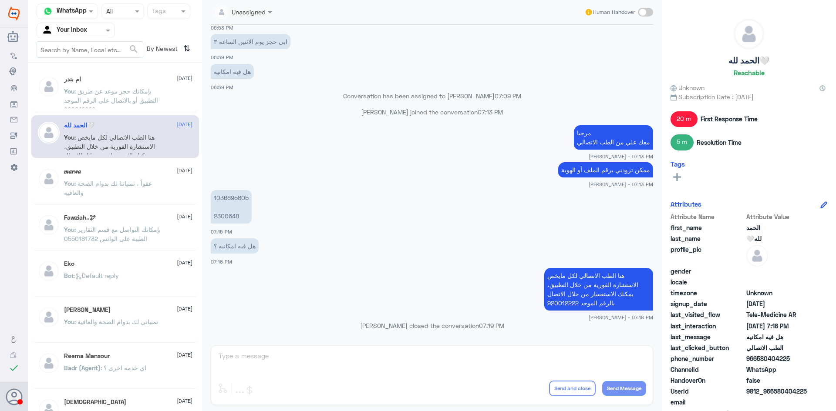
click at [142, 98] on span ": بإمكانك حجز موعد عن طريق التطبيق أو بالاتصال على الرقم الموحد 920012222" at bounding box center [111, 100] width 94 height 26
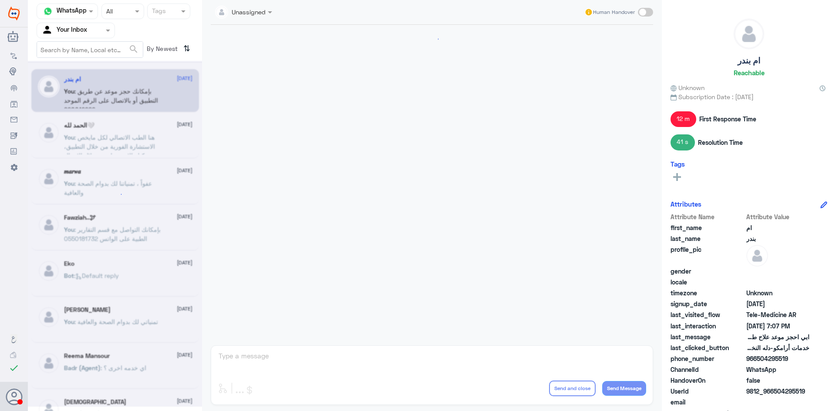
scroll to position [152, 0]
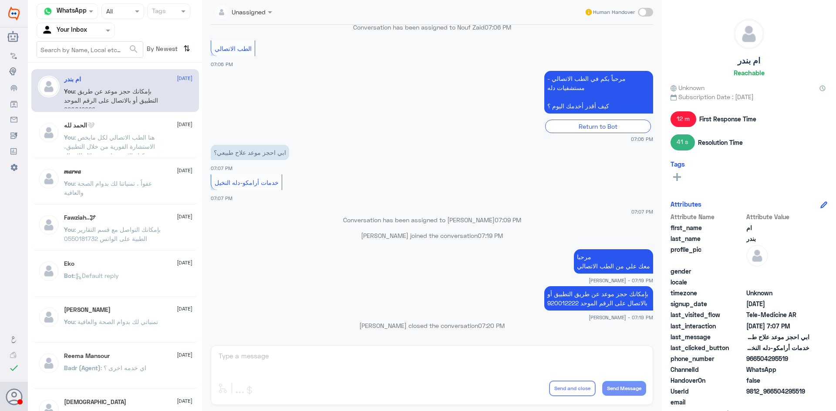
click at [114, 294] on div "Eko 6 August Bot : Default reply" at bounding box center [115, 275] width 168 height 43
click at [124, 241] on span ": بإمكانك التواصل مع قسم التقارير الطبية على الواتس 0550181732" at bounding box center [112, 234] width 97 height 17
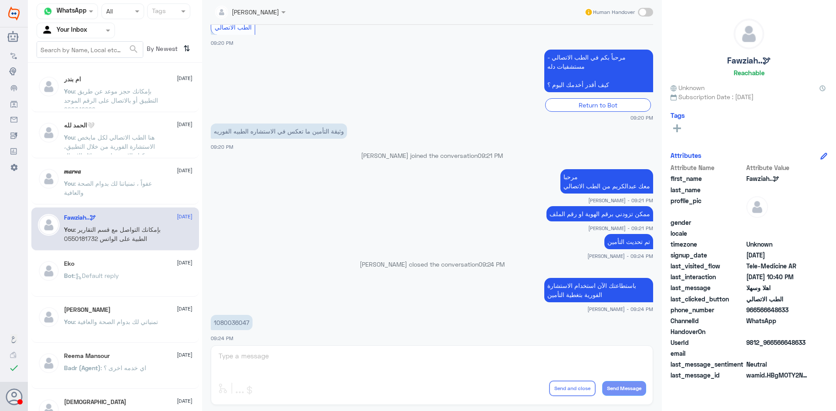
scroll to position [224, 0]
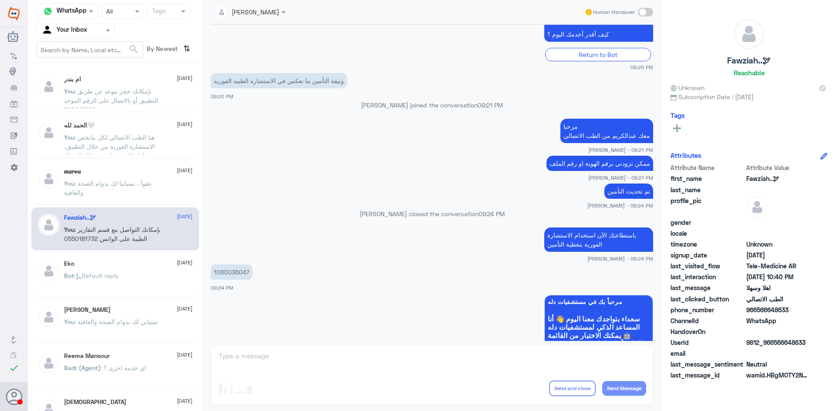
click at [97, 283] on p "Bot : Default reply" at bounding box center [91, 282] width 55 height 22
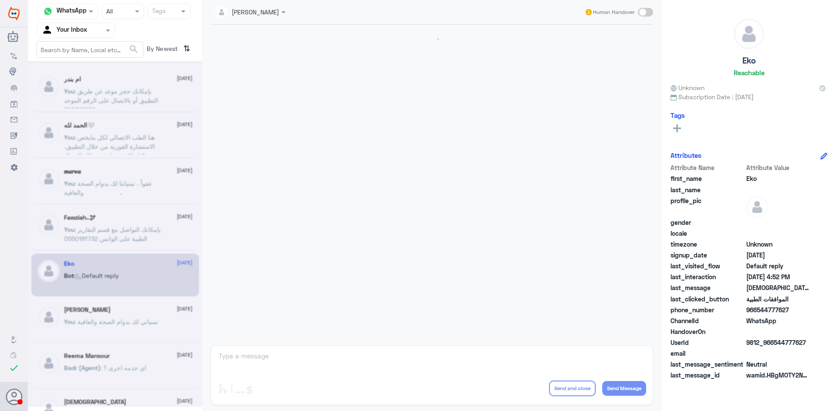
scroll to position [831, 0]
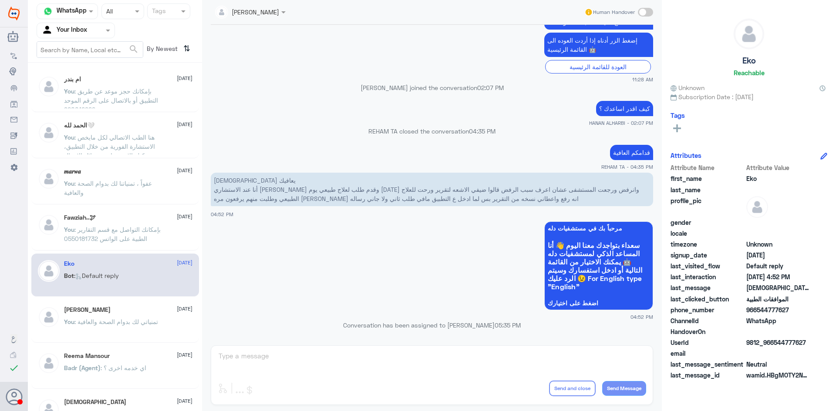
click at [143, 98] on span ": بإمكانك حجز موعد عن طريق التطبيق أو بالاتصال على الرقم الموحد 920012222" at bounding box center [111, 100] width 94 height 26
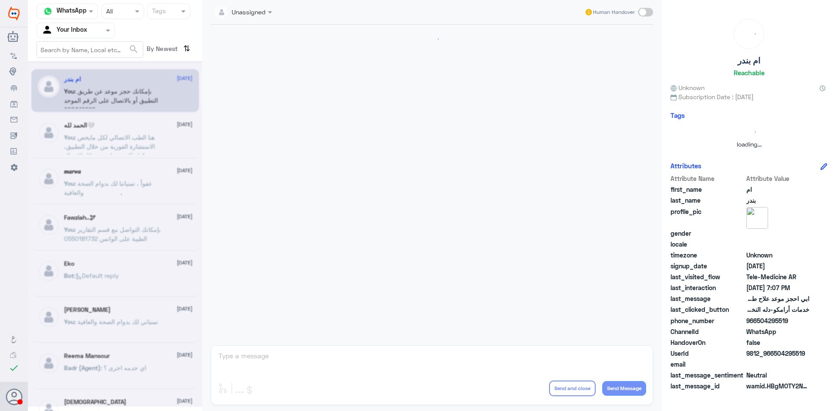
scroll to position [152, 0]
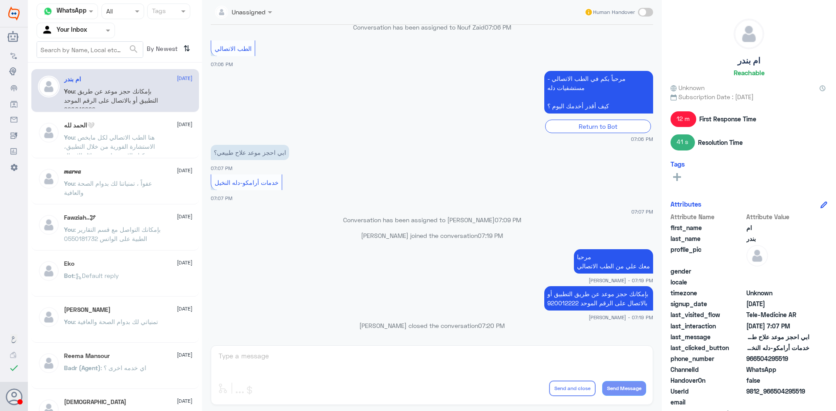
click at [135, 151] on p "You : هنا الطب الاتصالي لكل مايخص الاستشارة الفورية من خلال التطبيق، يمكنك الاس…" at bounding box center [113, 144] width 98 height 22
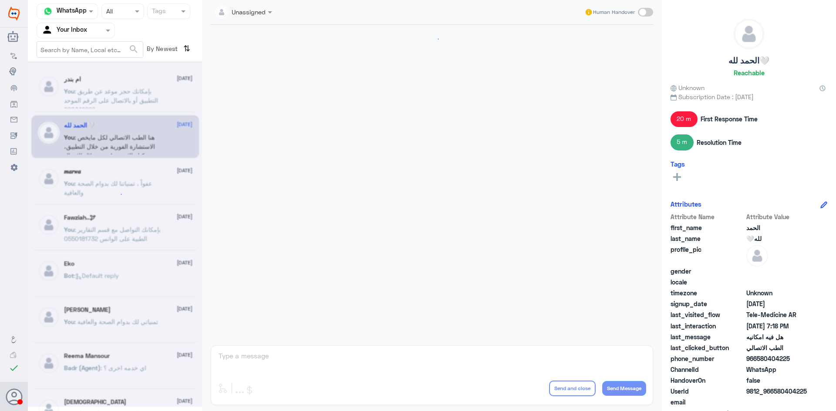
scroll to position [292, 0]
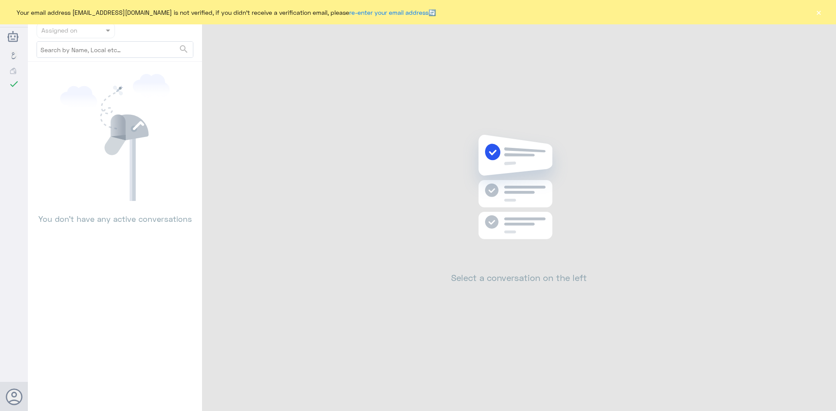
click at [818, 12] on button "×" at bounding box center [818, 12] width 9 height 9
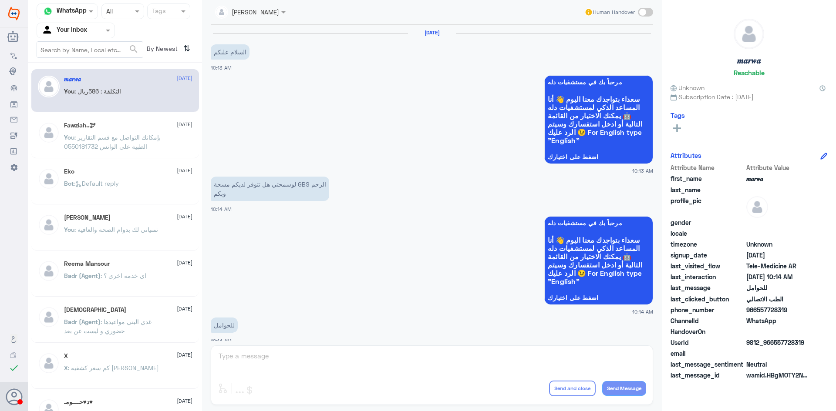
scroll to position [440, 0]
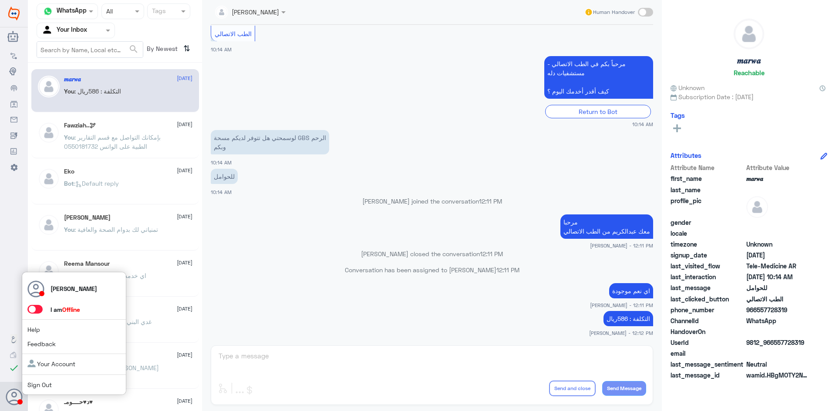
click at [37, 309] on span at bounding box center [34, 309] width 15 height 9
click at [0, 0] on input "checkbox" at bounding box center [0, 0] width 0 height 0
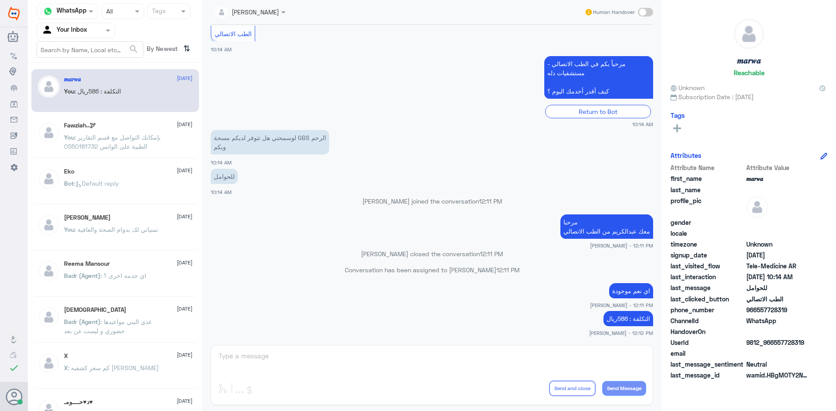
click at [172, 157] on div "Fawziah..🕊 [DATE] You : بإمكانك التواصل مع قسم التقارير الطبية على الواتس 05501…" at bounding box center [115, 136] width 168 height 43
click at [101, 31] on div at bounding box center [75, 30] width 77 height 10
click at [112, 50] on div "All Unassigned Your Inbox Your Team" at bounding box center [76, 75] width 78 height 65
click at [83, 55] on div "All" at bounding box center [76, 51] width 78 height 16
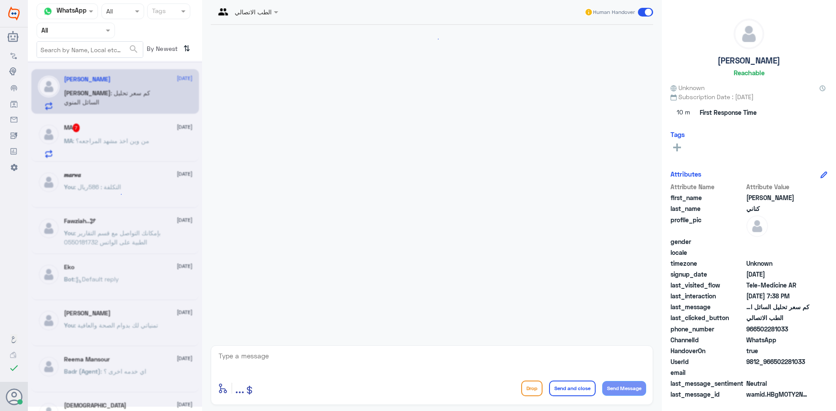
scroll to position [120, 0]
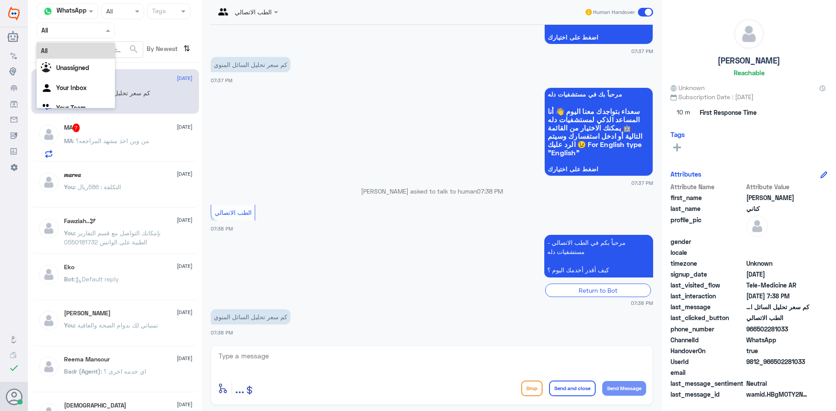
drag, startPoint x: 87, startPoint y: 32, endPoint x: 96, endPoint y: 42, distance: 13.3
click at [88, 35] on div "Agent Filter All" at bounding box center [76, 31] width 78 height 16
click at [99, 84] on div "Your Inbox" at bounding box center [76, 89] width 78 height 20
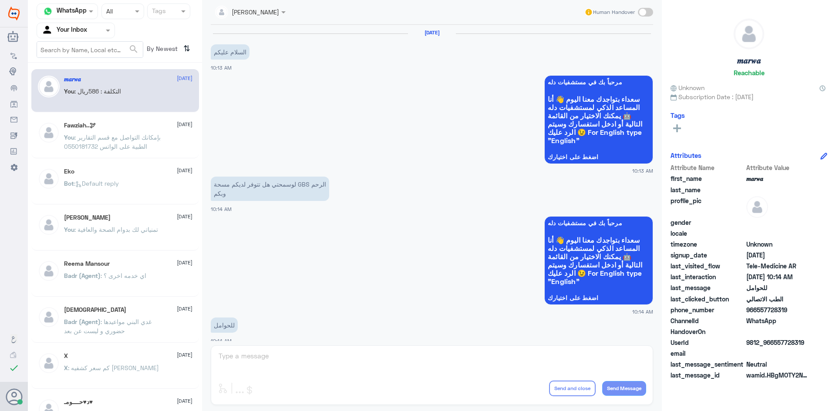
scroll to position [440, 0]
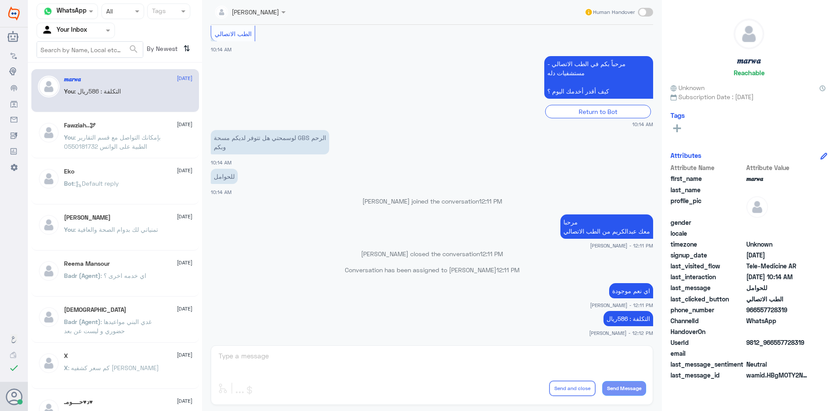
click at [124, 155] on div "Fawziah..🕊 28 August You : بإمكانك التواصل مع قسم التقارير الطبية على الواتس 05…" at bounding box center [115, 136] width 168 height 43
click at [126, 147] on span ": بإمكانك التواصل مع قسم التقارير الطبية على الواتس 0550181732" at bounding box center [112, 142] width 97 height 17
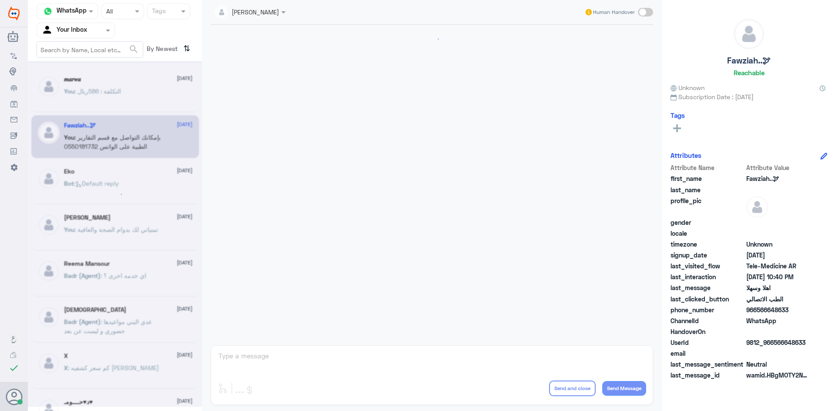
scroll to position [434, 0]
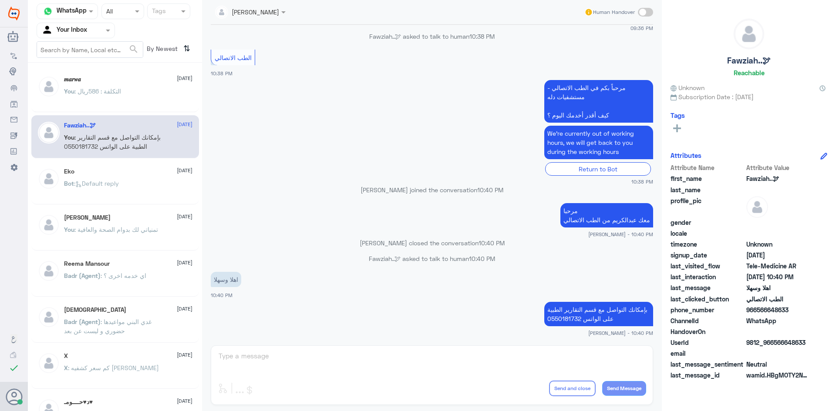
click at [134, 184] on div "Bot : Default reply" at bounding box center [128, 191] width 128 height 20
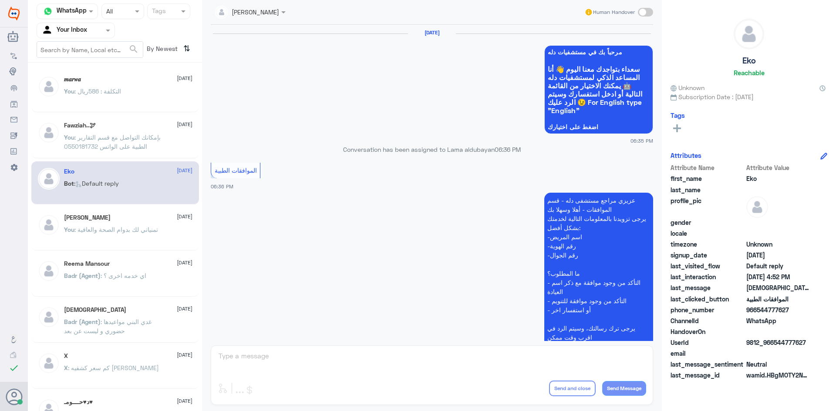
scroll to position [831, 0]
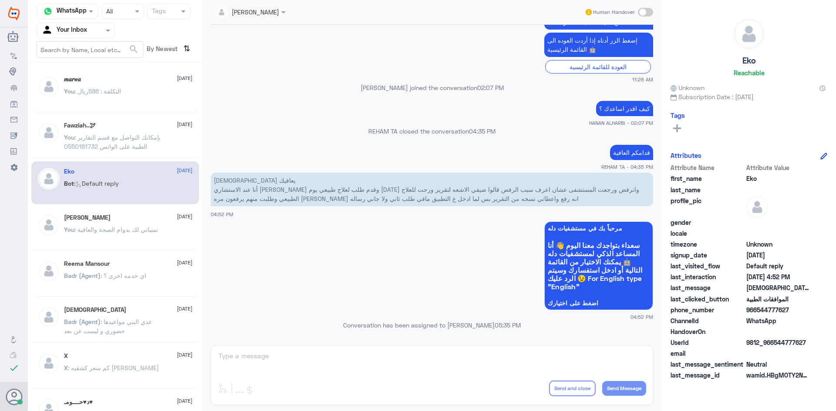
click at [122, 229] on span ": تمنياتي لك بدوام الصحة والعافية" at bounding box center [116, 229] width 84 height 7
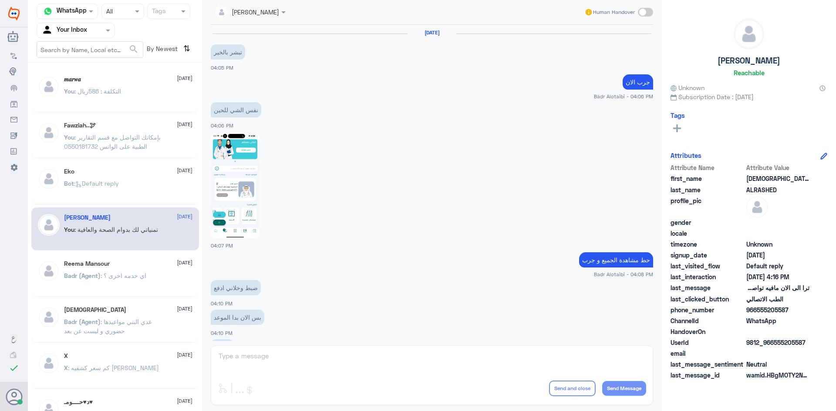
scroll to position [458, 0]
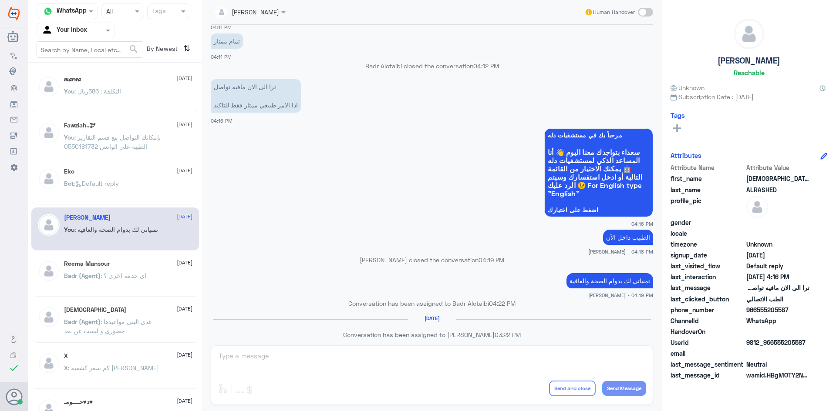
click at [134, 99] on div "You : التكلفة : 586ريال" at bounding box center [128, 99] width 128 height 20
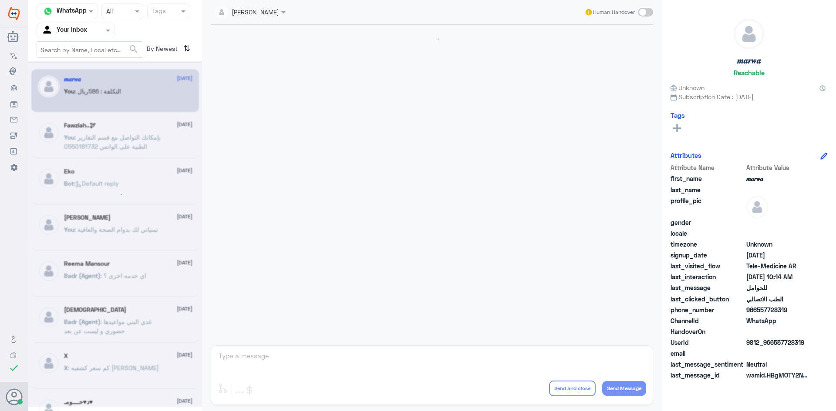
scroll to position [440, 0]
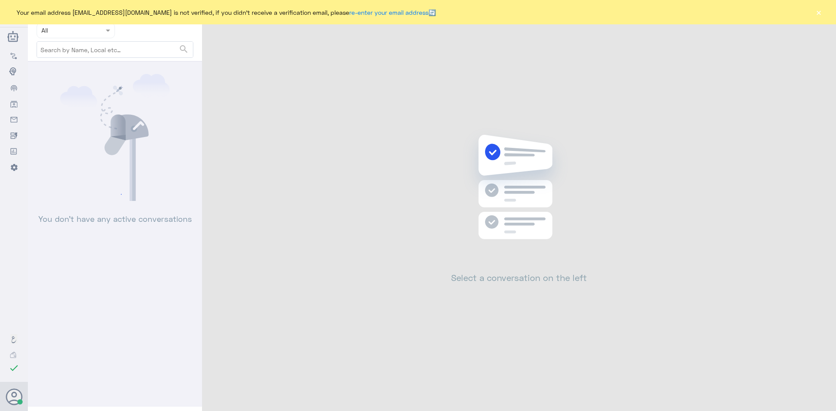
click at [821, 13] on button "×" at bounding box center [818, 12] width 9 height 9
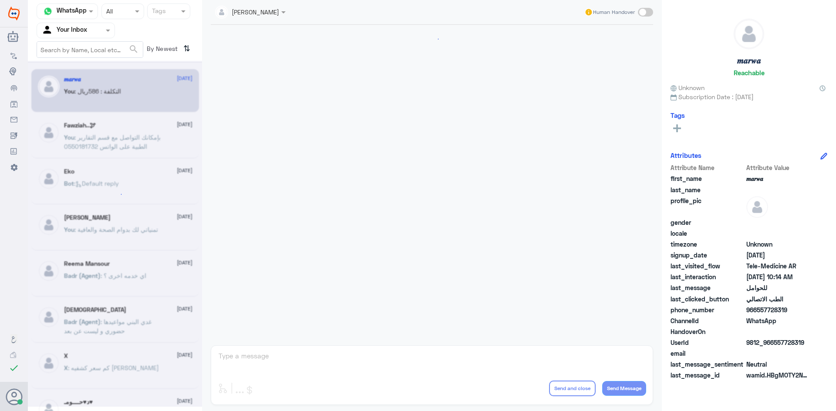
scroll to position [440, 0]
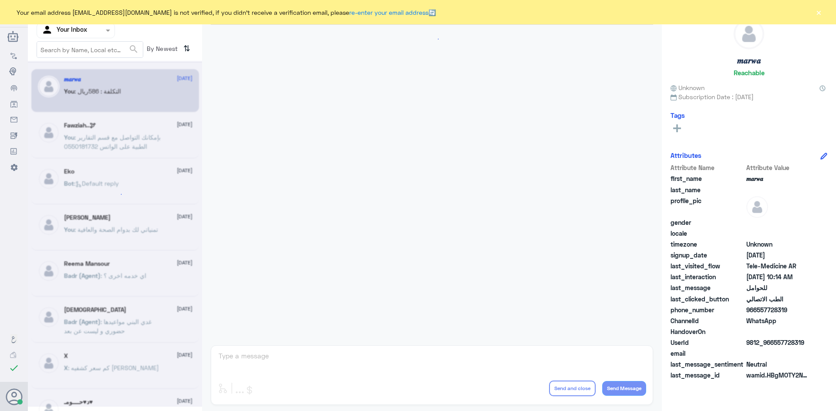
scroll to position [440, 0]
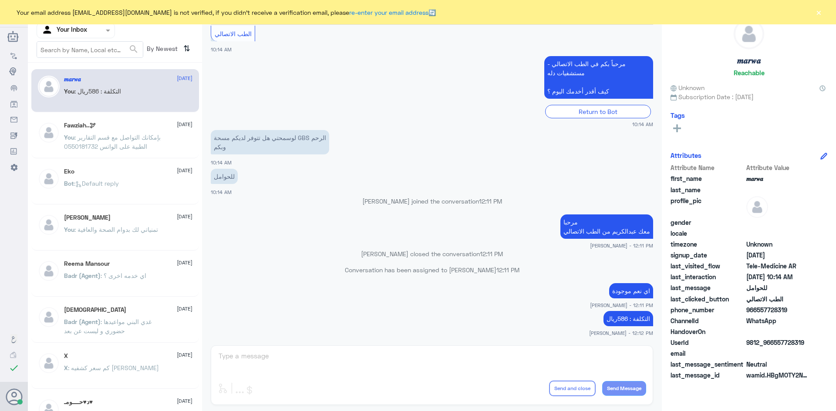
click at [820, 12] on button "×" at bounding box center [818, 12] width 9 height 9
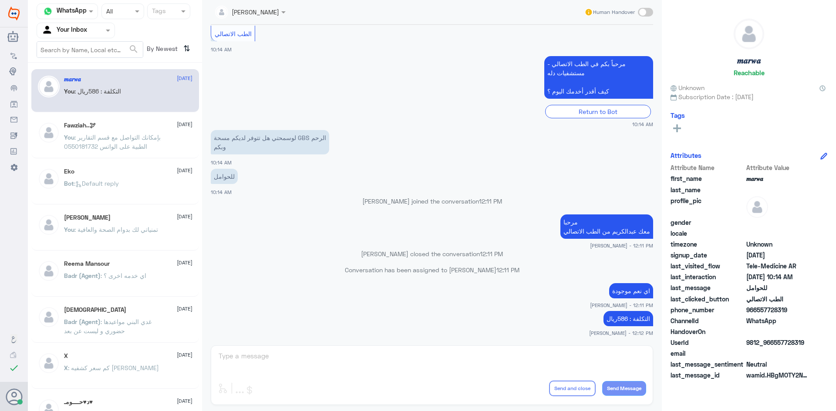
click at [146, 141] on span ": بإمكانك التواصل مع قسم التقارير الطبية على الواتس 0550181732" at bounding box center [112, 142] width 97 height 17
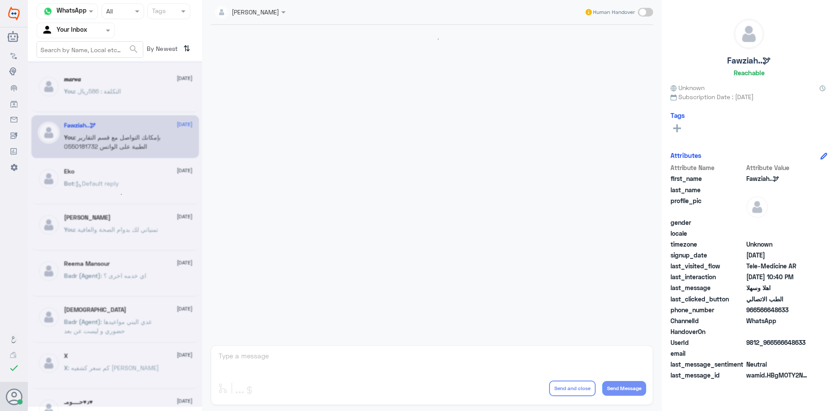
scroll to position [434, 0]
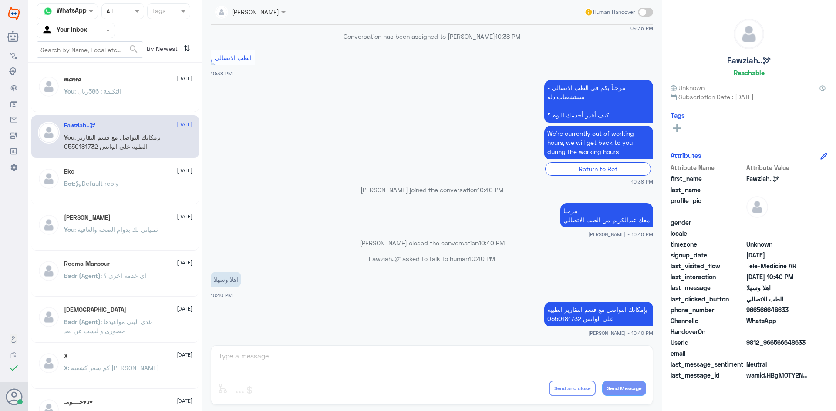
click at [141, 182] on div "Bot : Default reply" at bounding box center [128, 191] width 128 height 20
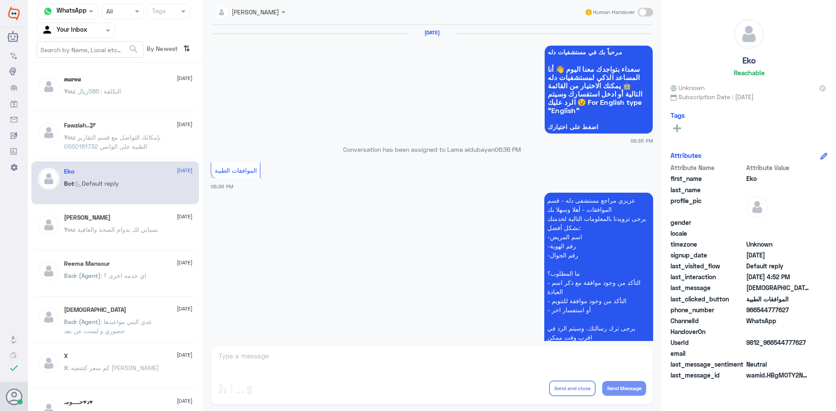
scroll to position [831, 0]
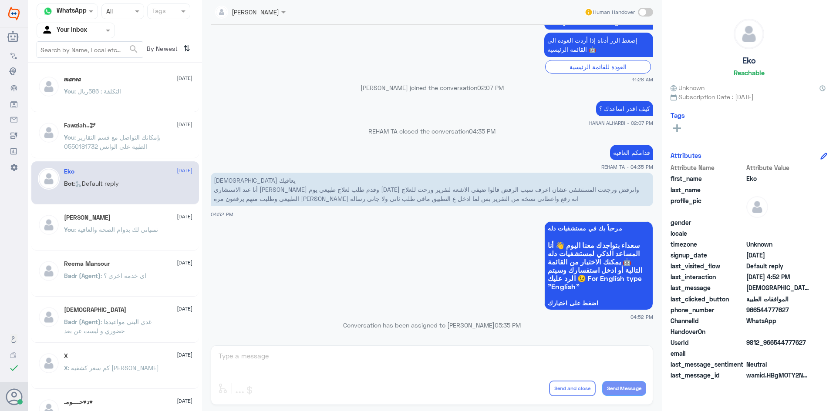
click at [161, 25] on div "Agent Filter Your Inbox" at bounding box center [115, 31] width 157 height 16
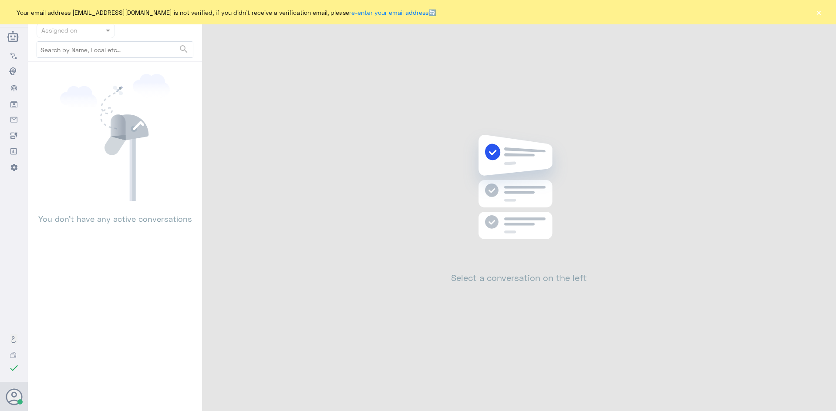
click at [820, 14] on button "×" at bounding box center [818, 12] width 9 height 9
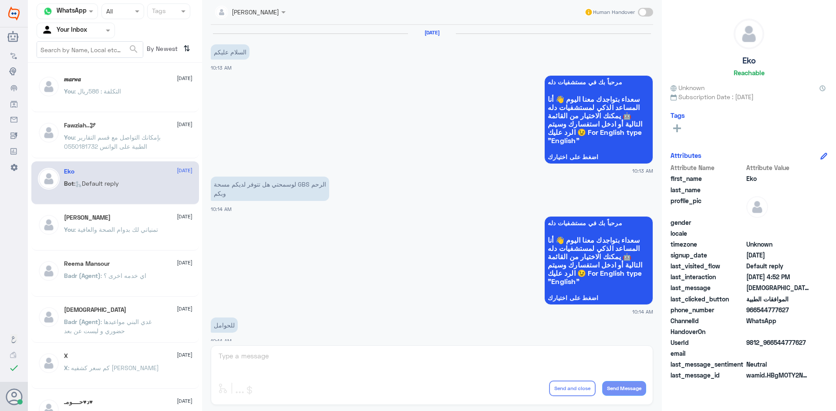
scroll to position [440, 0]
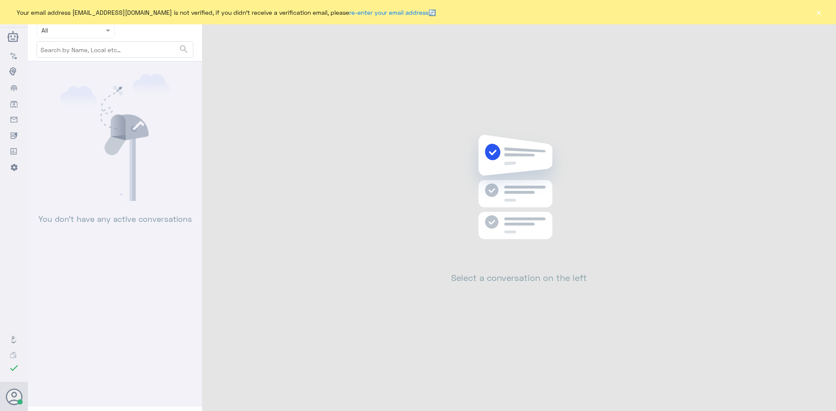
drag, startPoint x: 819, startPoint y: 14, endPoint x: 781, endPoint y: 53, distance: 54.2
click at [817, 15] on button "×" at bounding box center [818, 12] width 9 height 9
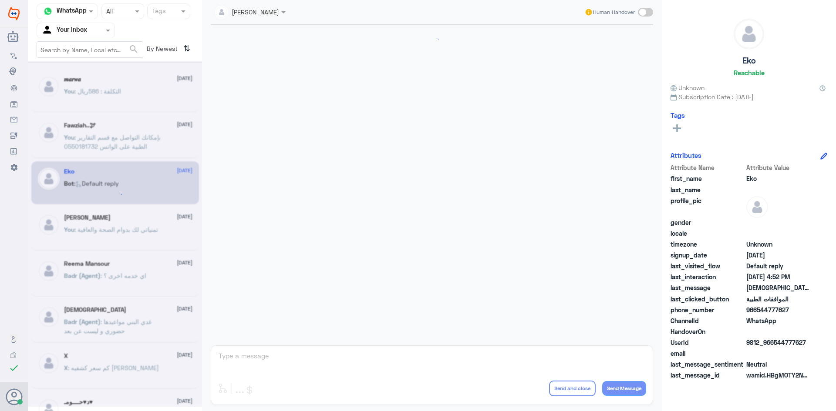
scroll to position [440, 0]
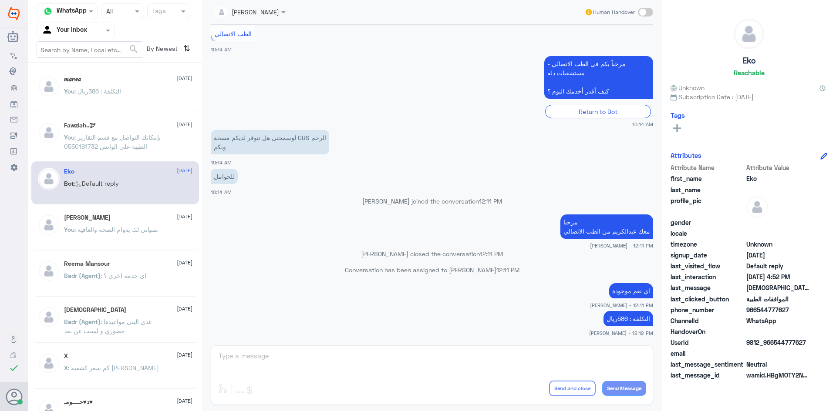
click at [135, 127] on div "Fawziah..🕊 [DATE]" at bounding box center [128, 125] width 128 height 7
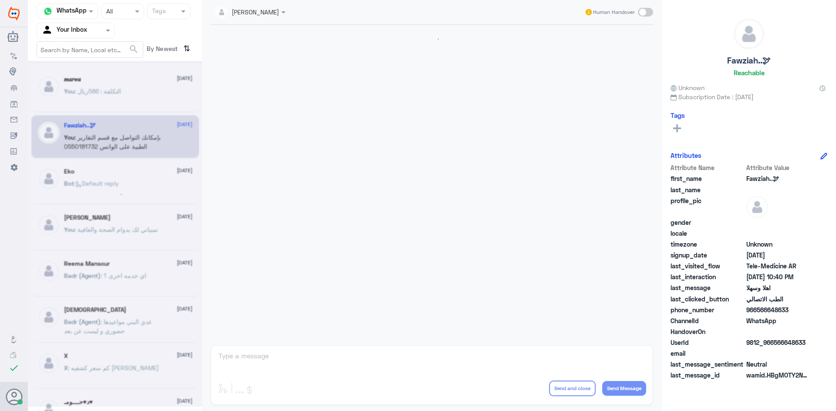
scroll to position [434, 0]
